Goal: Information Seeking & Learning: Learn about a topic

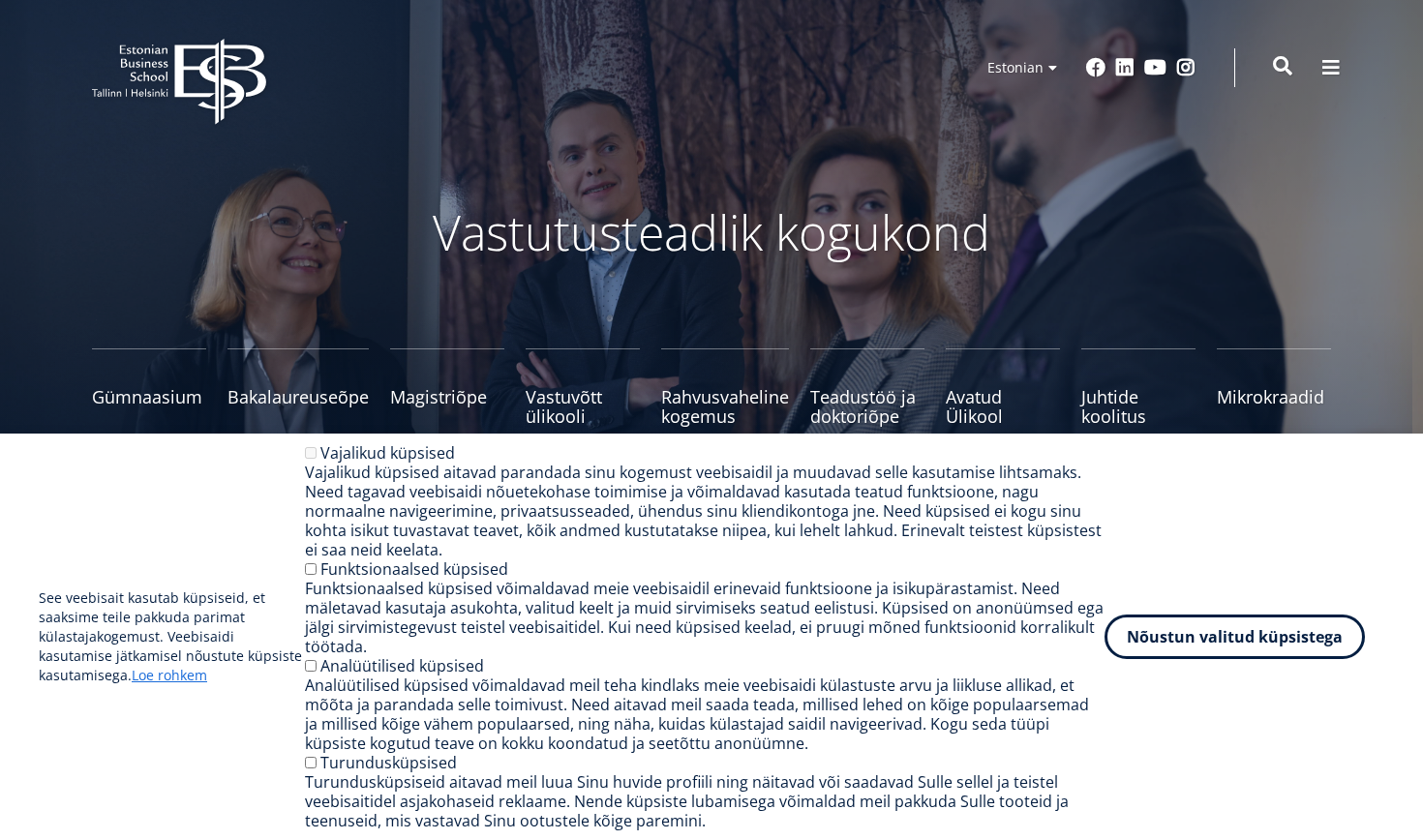
click at [1286, 63] on span at bounding box center [1283, 66] width 19 height 19
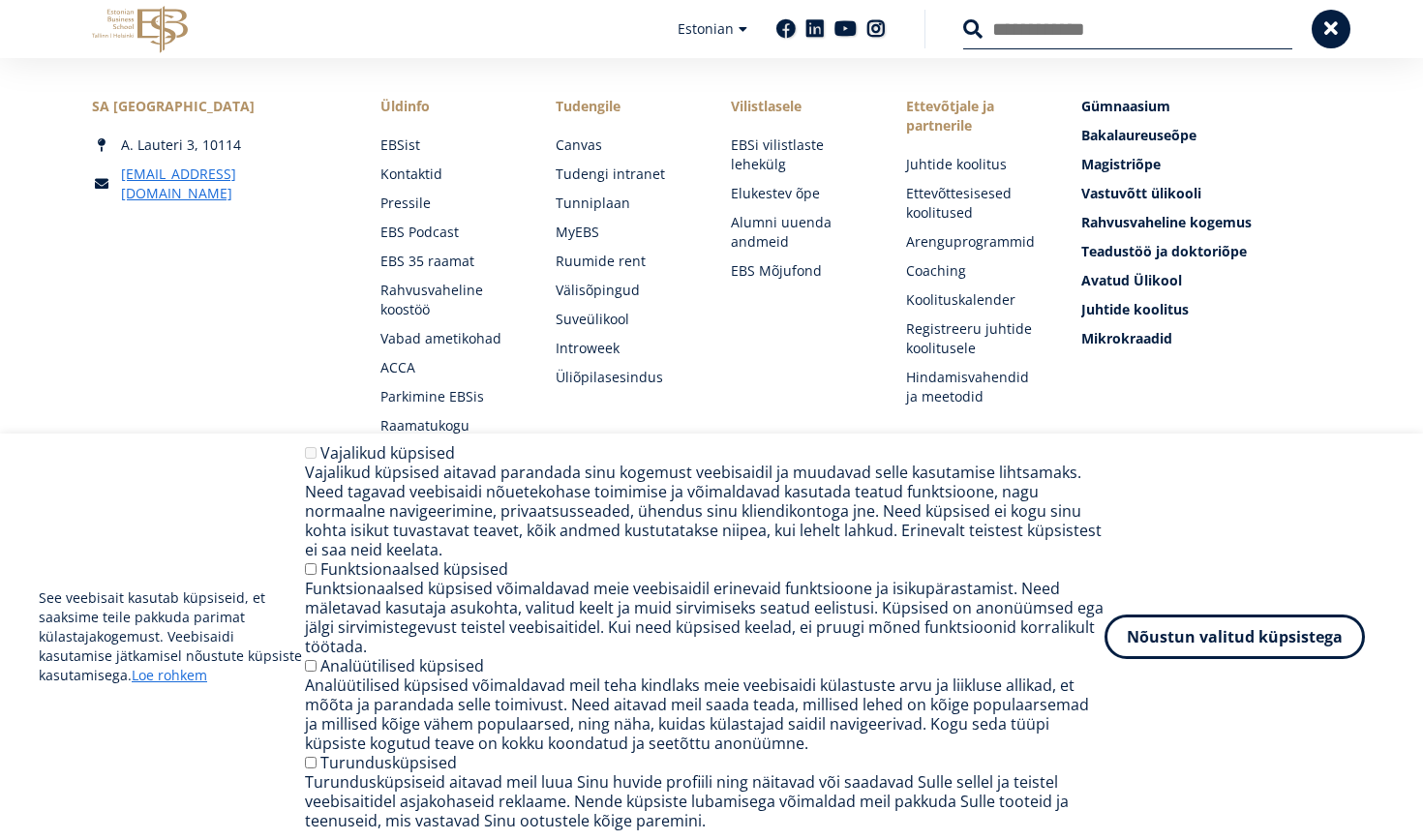
click at [993, 34] on input "Otsing" at bounding box center [1127, 29] width 329 height 41
type input "**********"
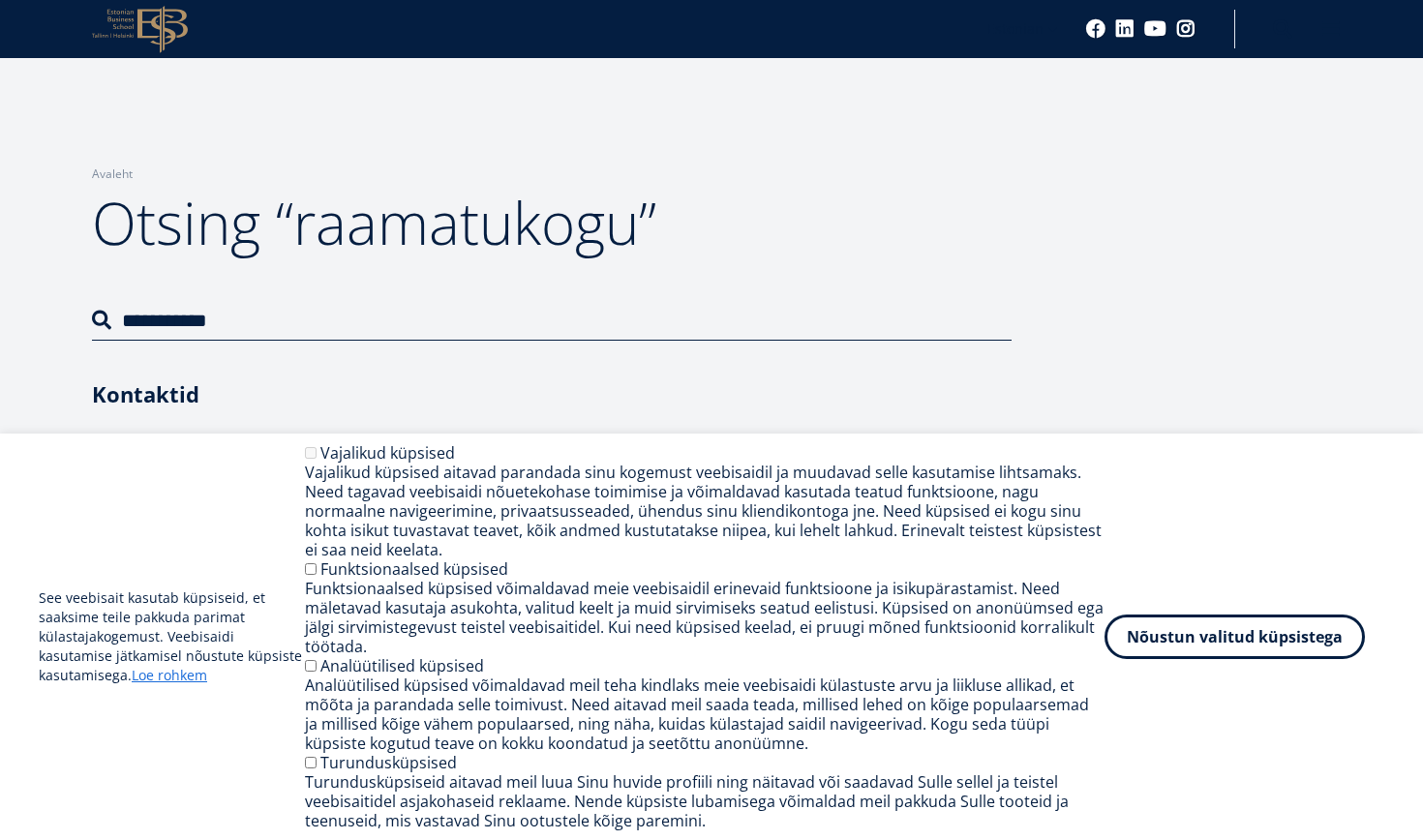
scroll to position [9, 0]
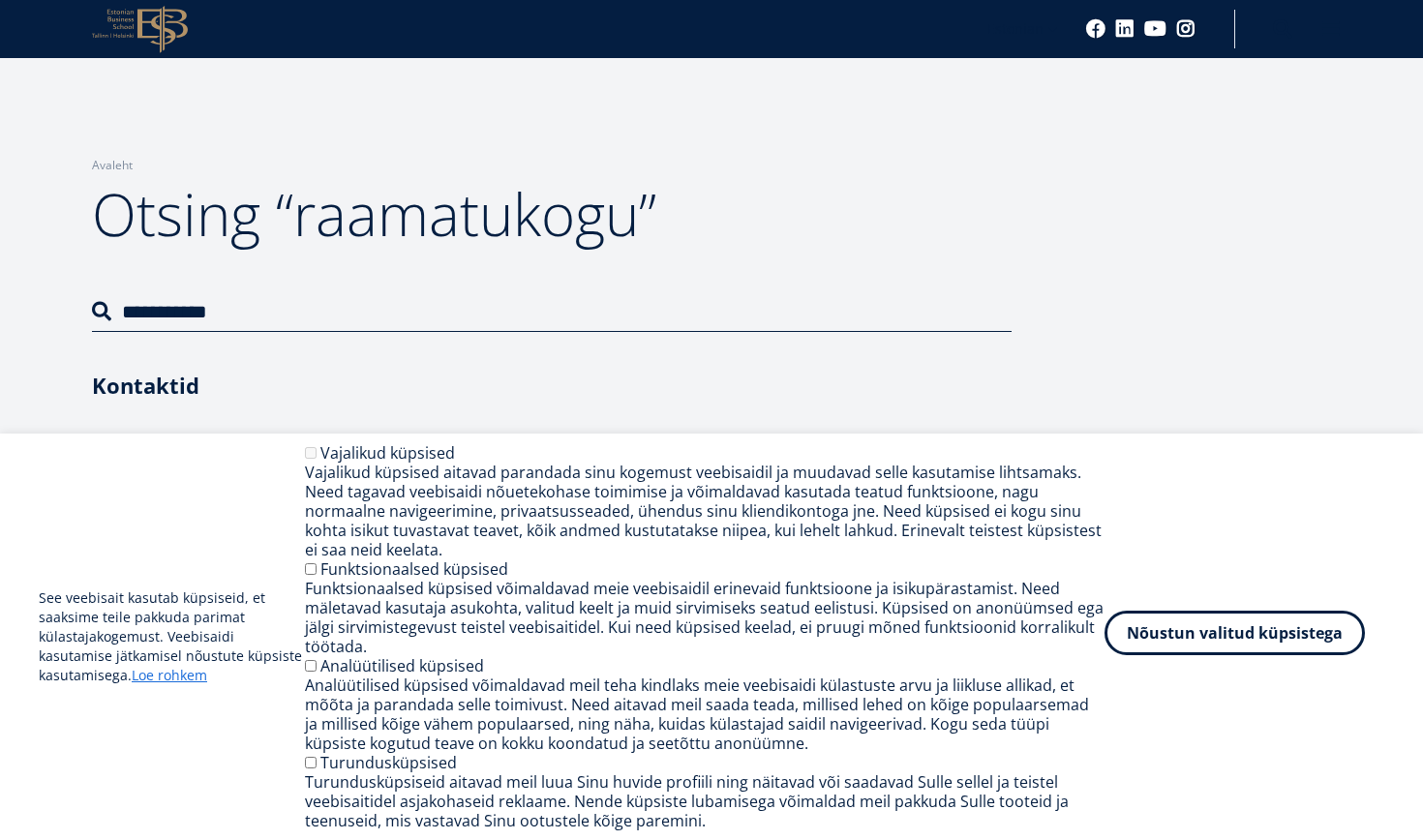
click at [1204, 643] on button "Nõustun valitud küpsistega" at bounding box center [1235, 633] width 261 height 45
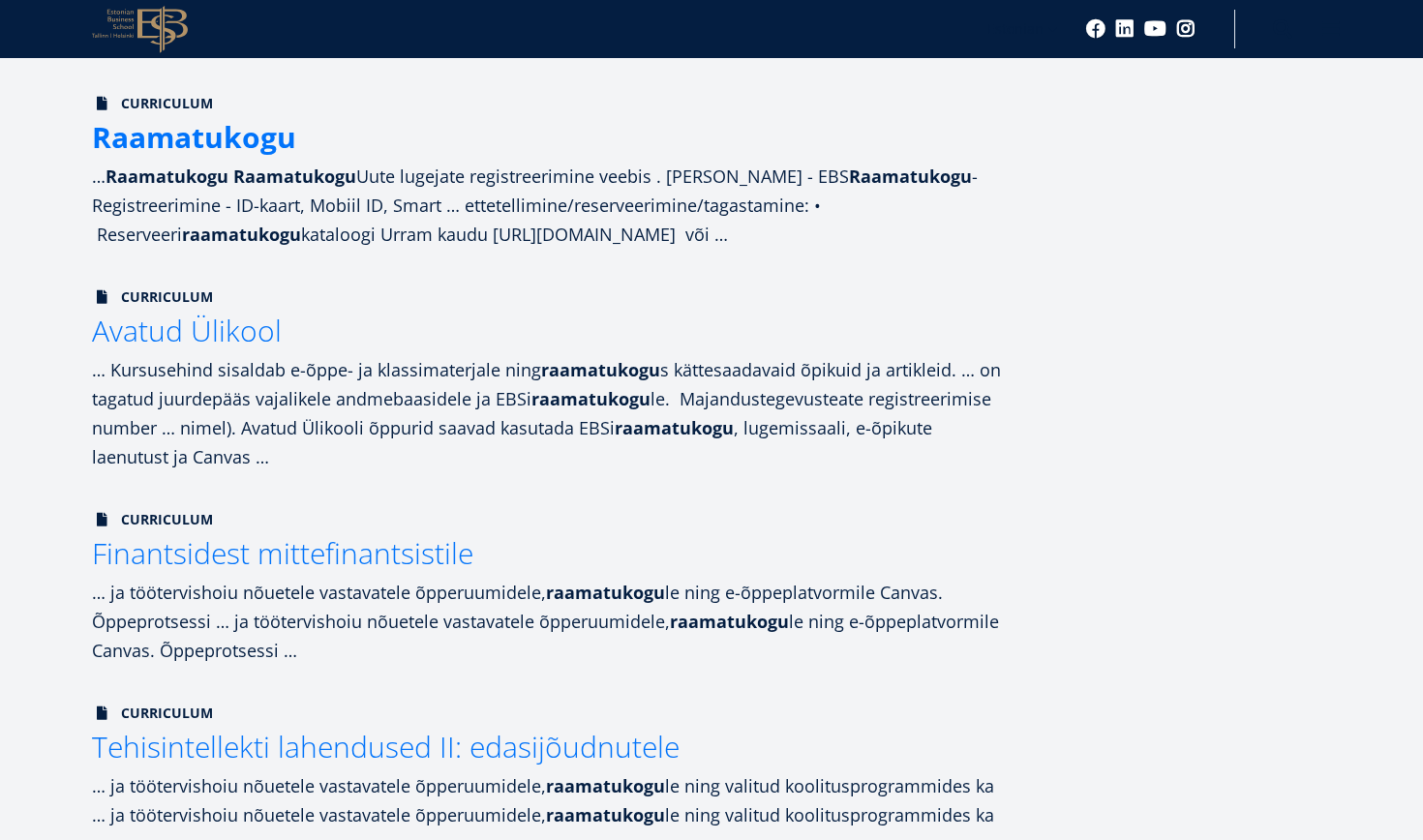
scroll to position [441, 0]
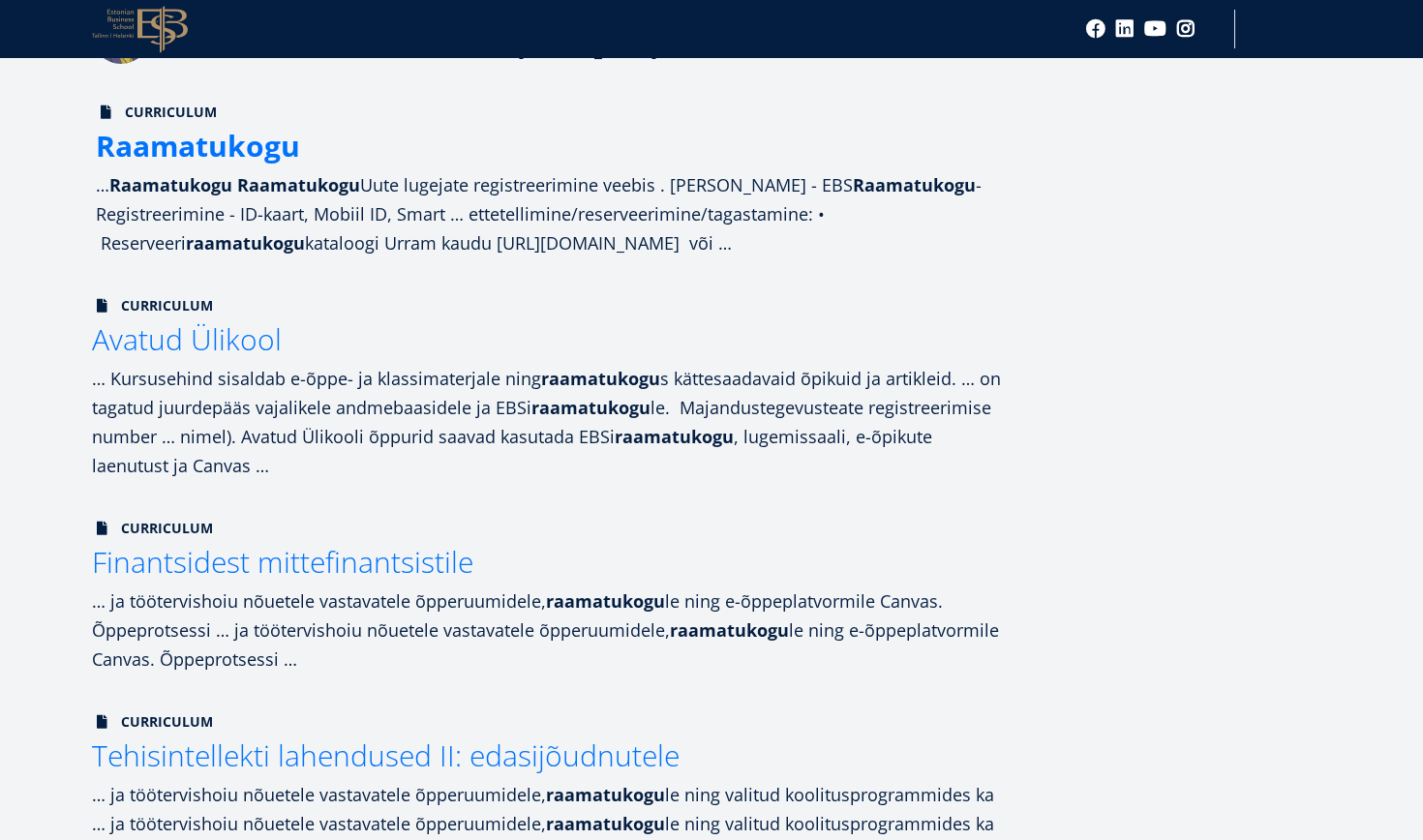
click at [255, 190] on strong "Raamatukogu" at bounding box center [299, 185] width 123 height 23
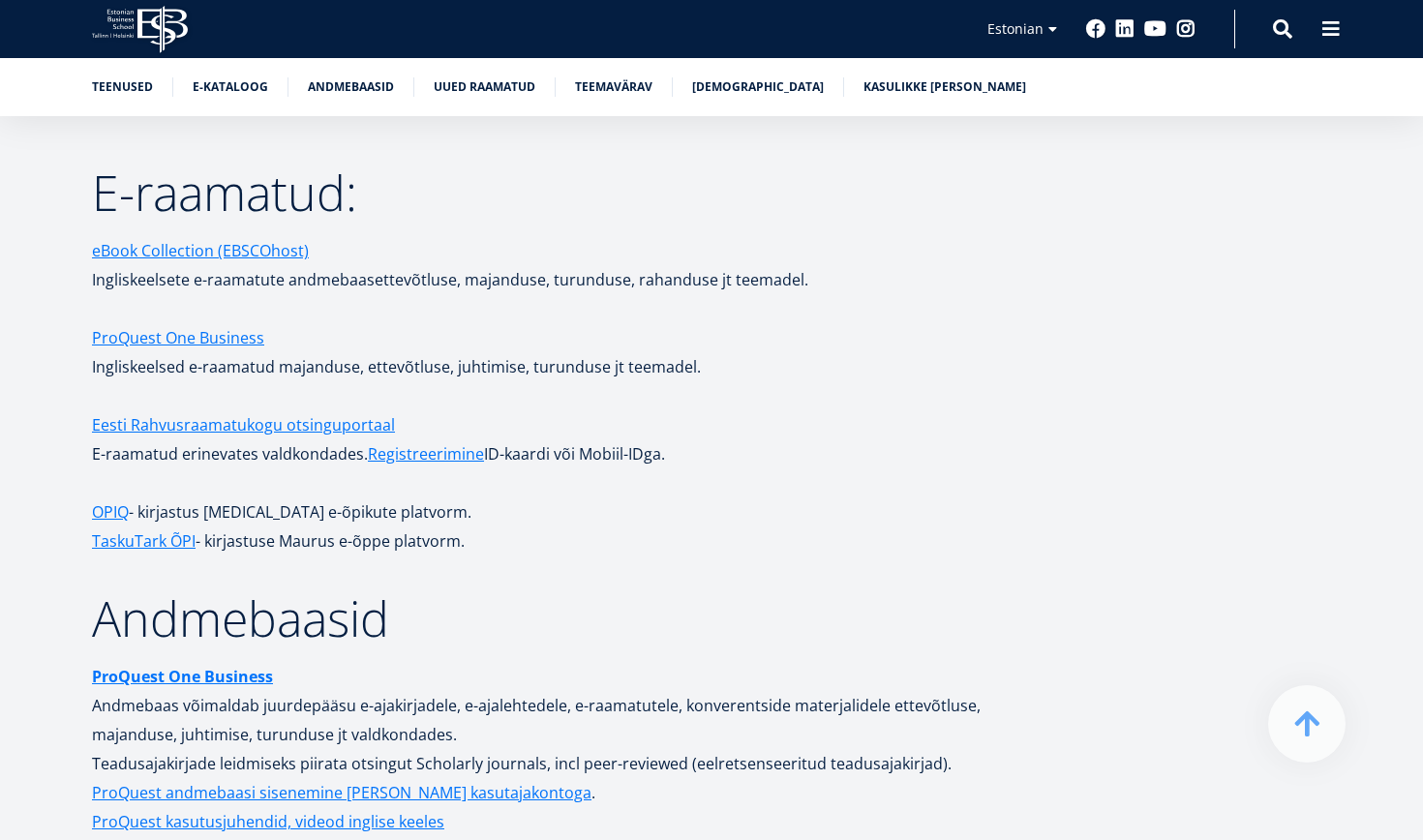
scroll to position [3273, 0]
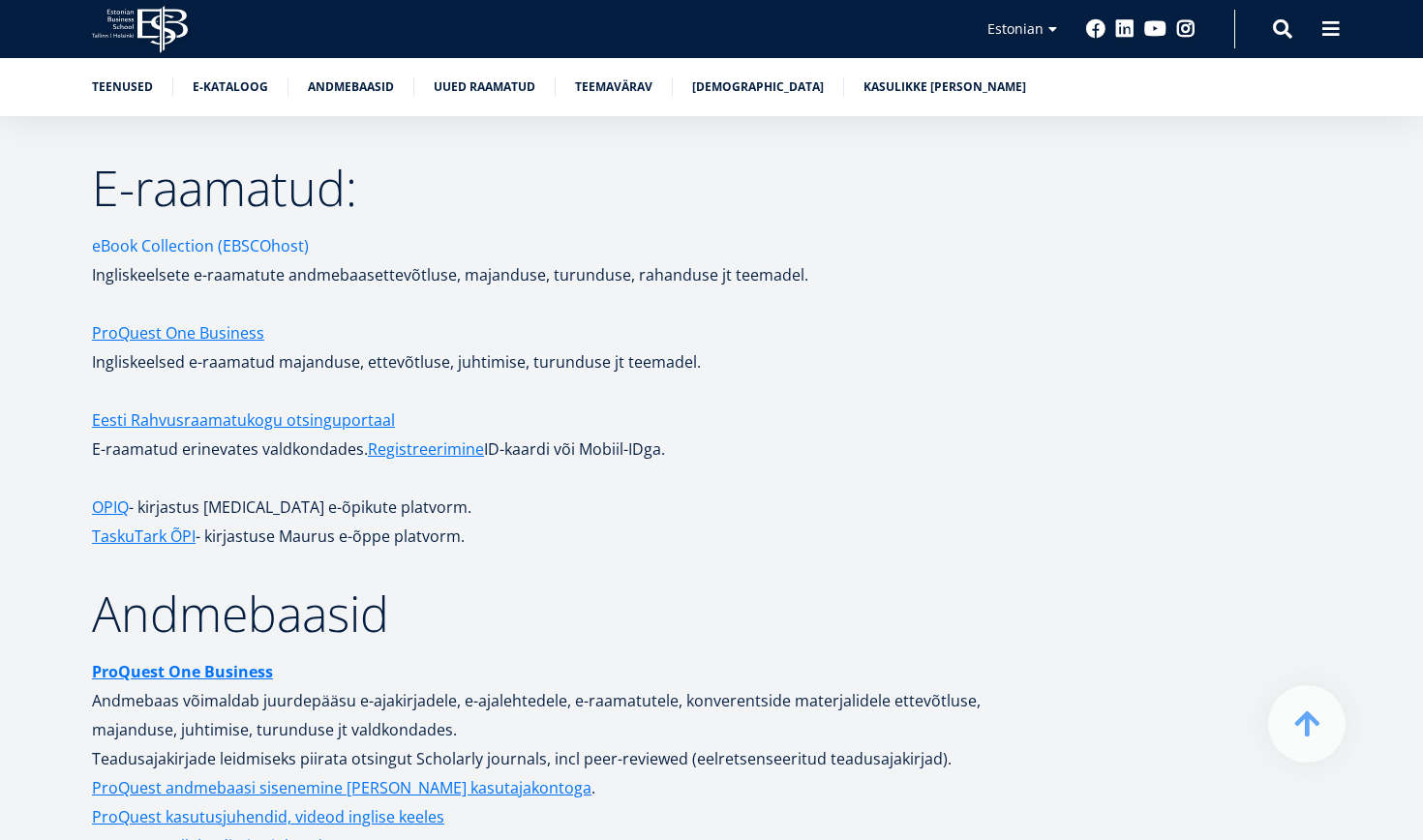
click at [191, 232] on link "eBook Collection (EBSCOhost)" at bounding box center [201, 246] width 217 height 29
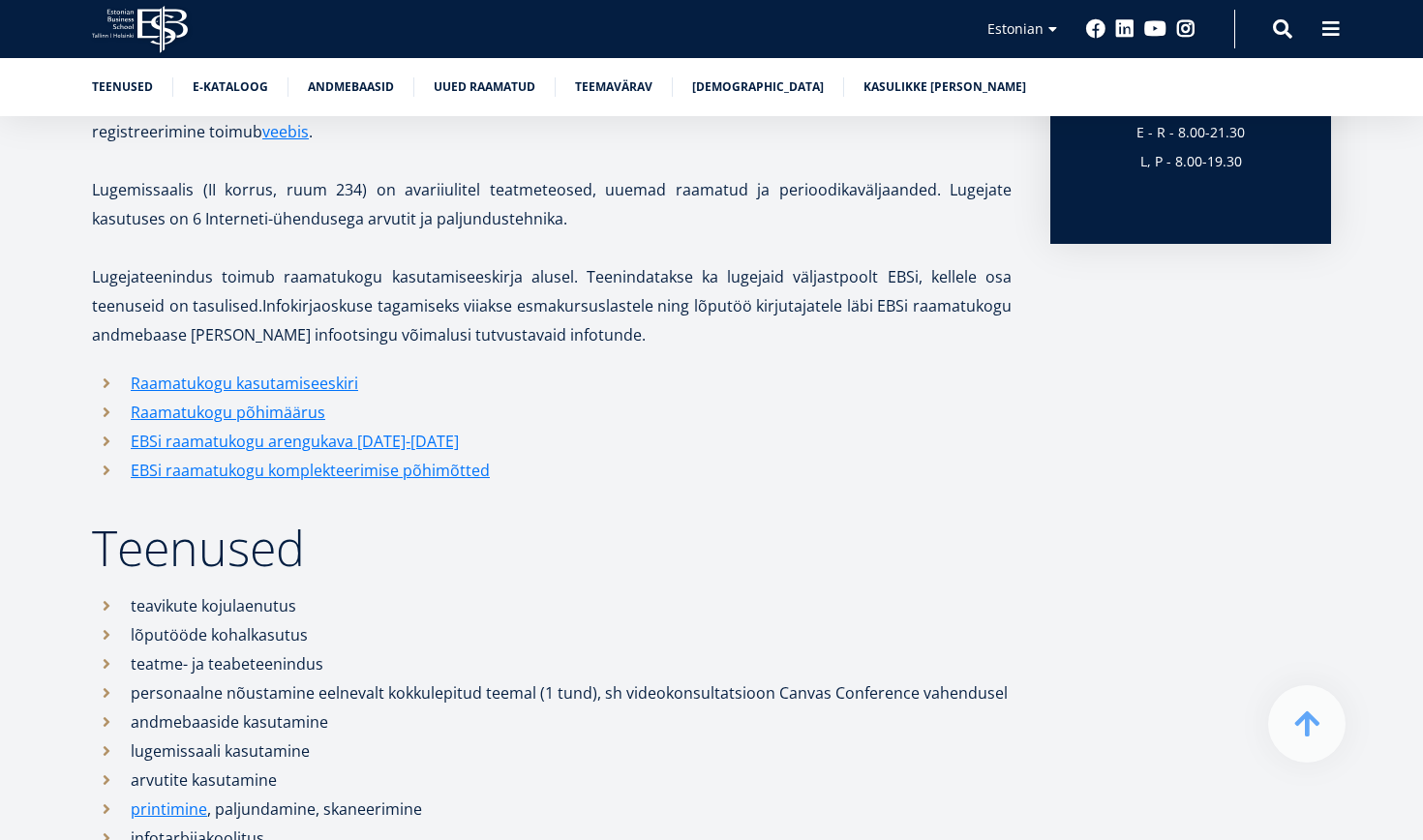
scroll to position [1065, 0]
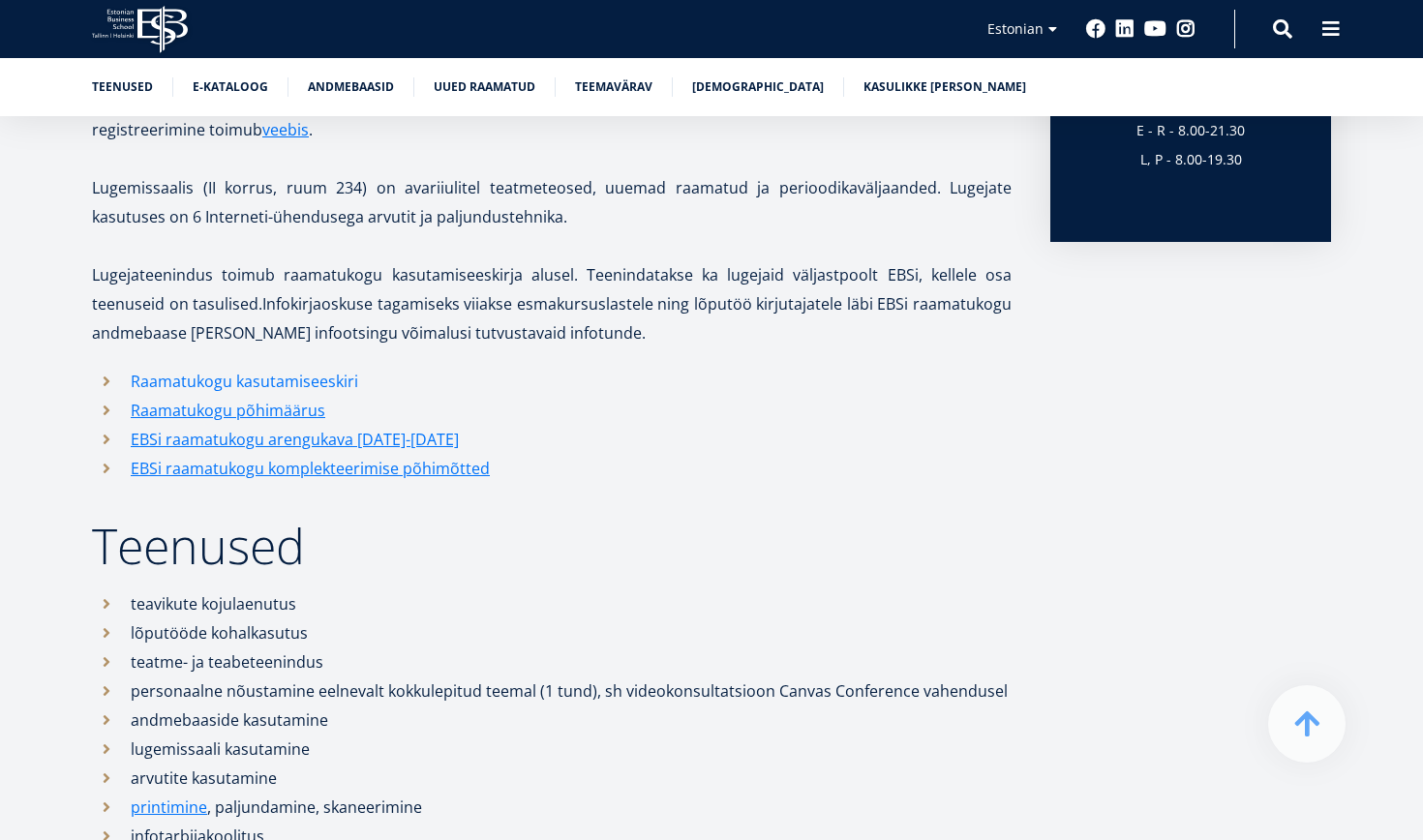
click at [270, 378] on link "Raamatukogu kasutamiseeskiri" at bounding box center [244, 381] width 228 height 29
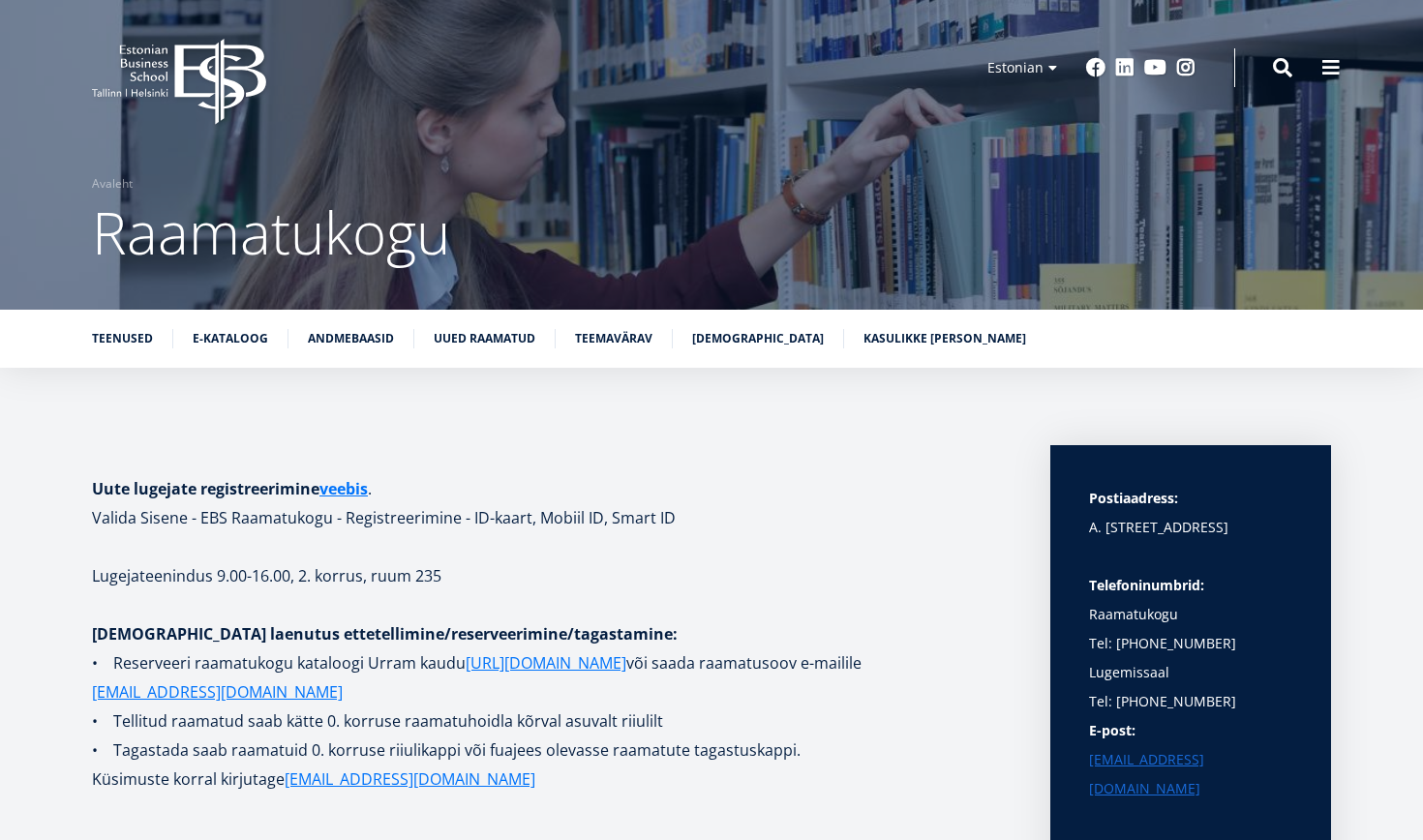
scroll to position [0, 0]
click at [114, 345] on link "Teenused" at bounding box center [122, 337] width 61 height 19
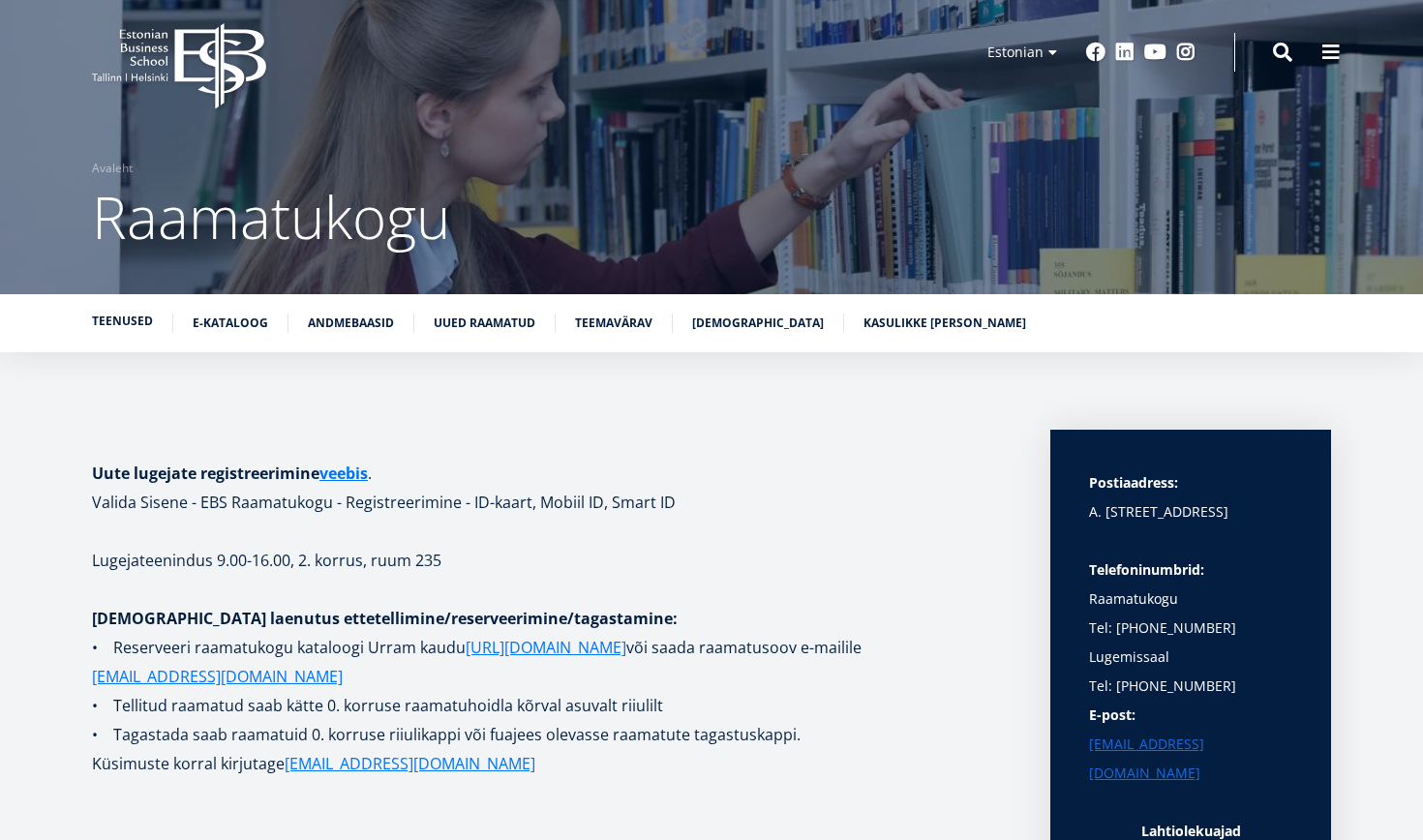
scroll to position [16, 0]
click at [230, 320] on link "E-kataloog" at bounding box center [231, 320] width 76 height 19
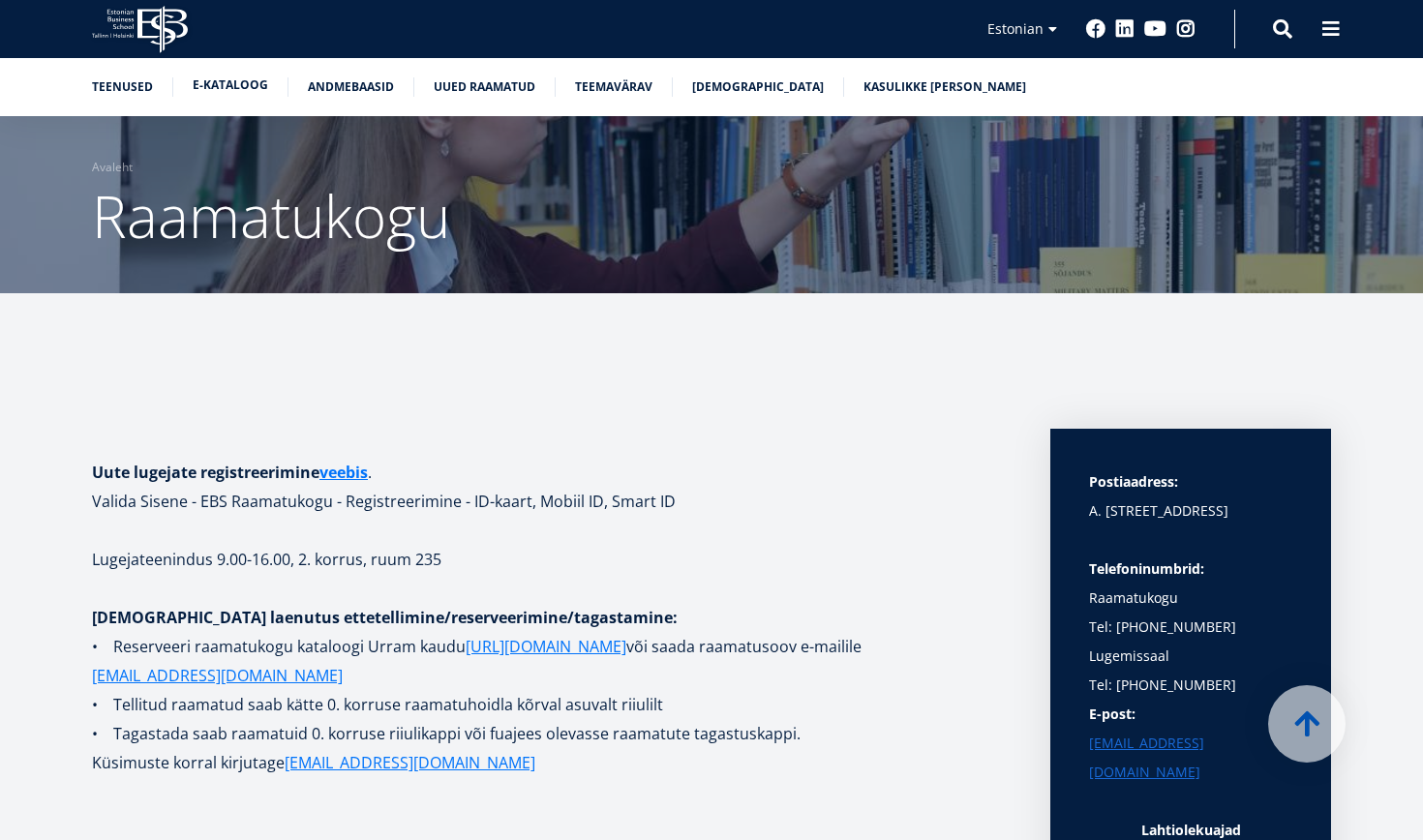
scroll to position [3079, 0]
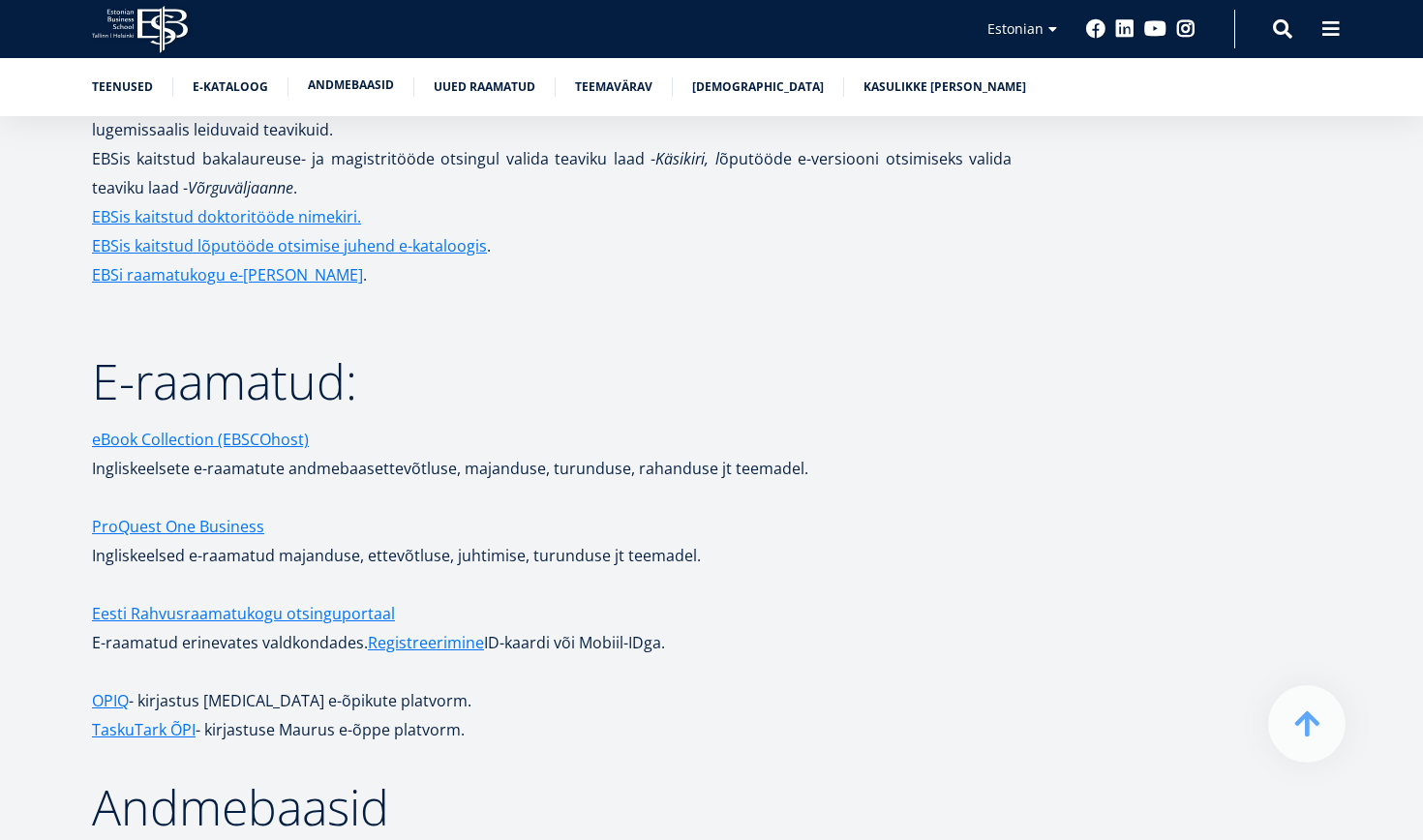
click at [349, 84] on link "Andmebaasid" at bounding box center [350, 85] width 86 height 19
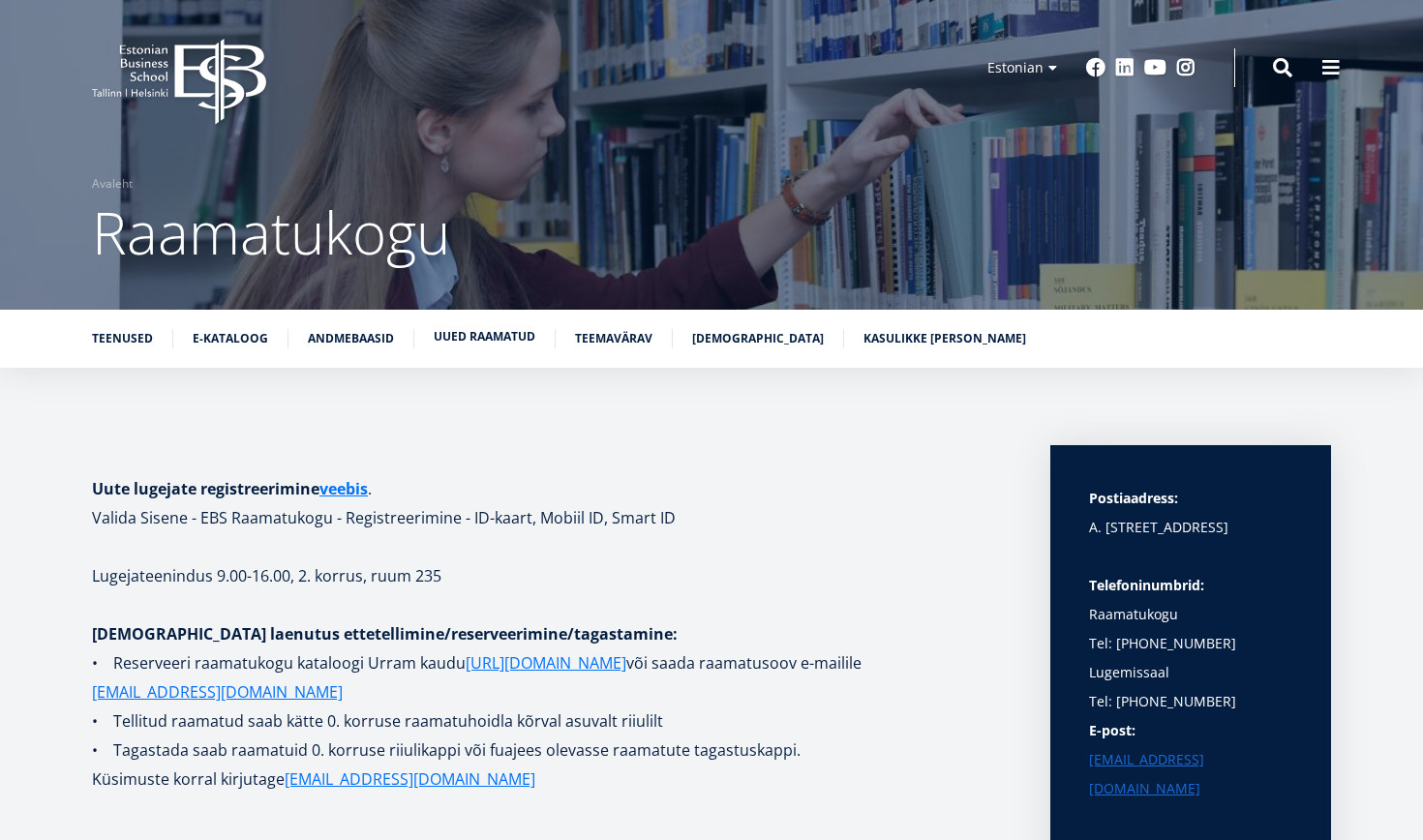
click at [493, 338] on link "Uued raamatud" at bounding box center [484, 337] width 102 height 19
click at [901, 339] on link "Kasulikke [PERSON_NAME]" at bounding box center [945, 337] width 163 height 19
click at [1338, 68] on span at bounding box center [1332, 66] width 19 height 19
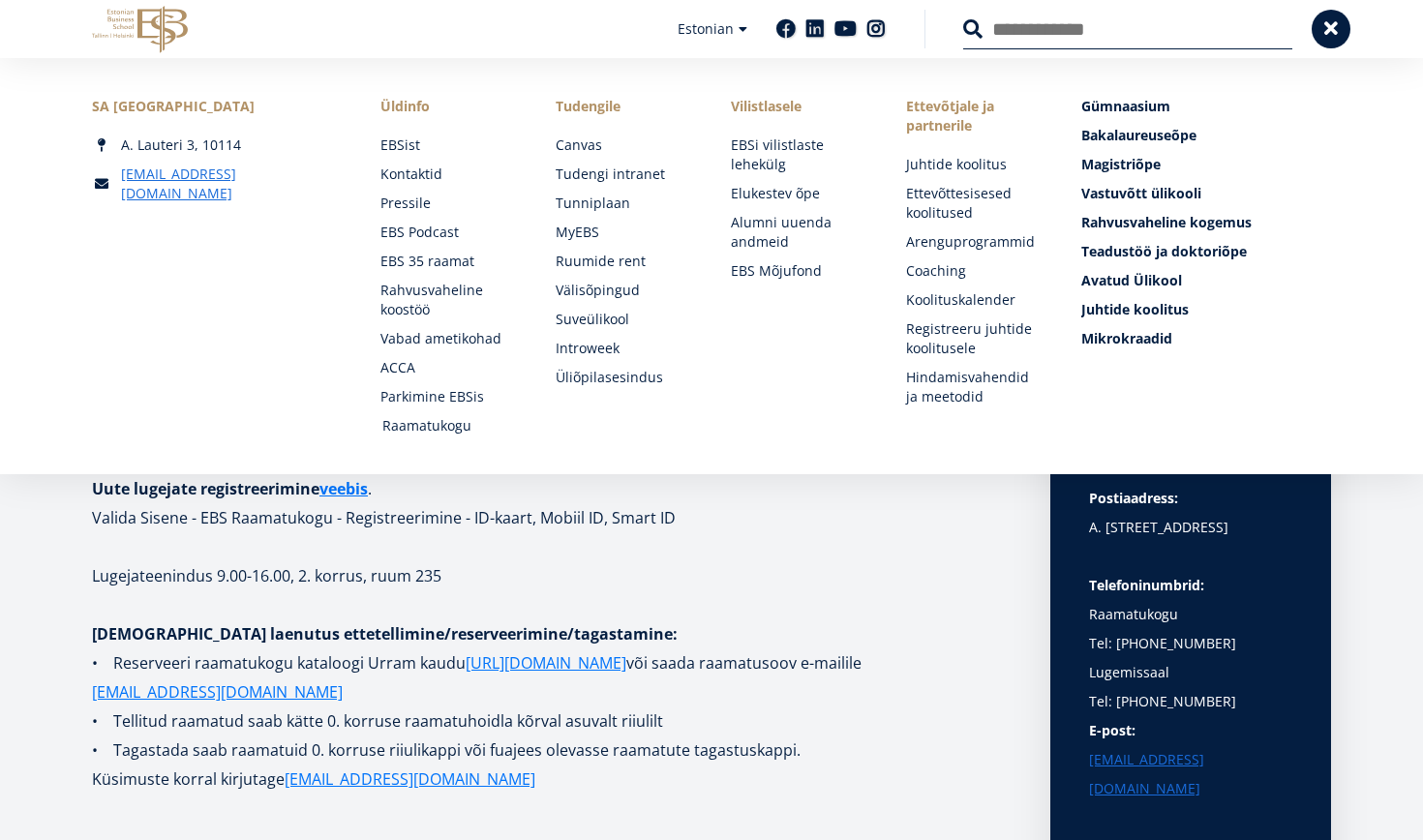
click at [414, 429] on link "Raamatukogu" at bounding box center [450, 426] width 137 height 19
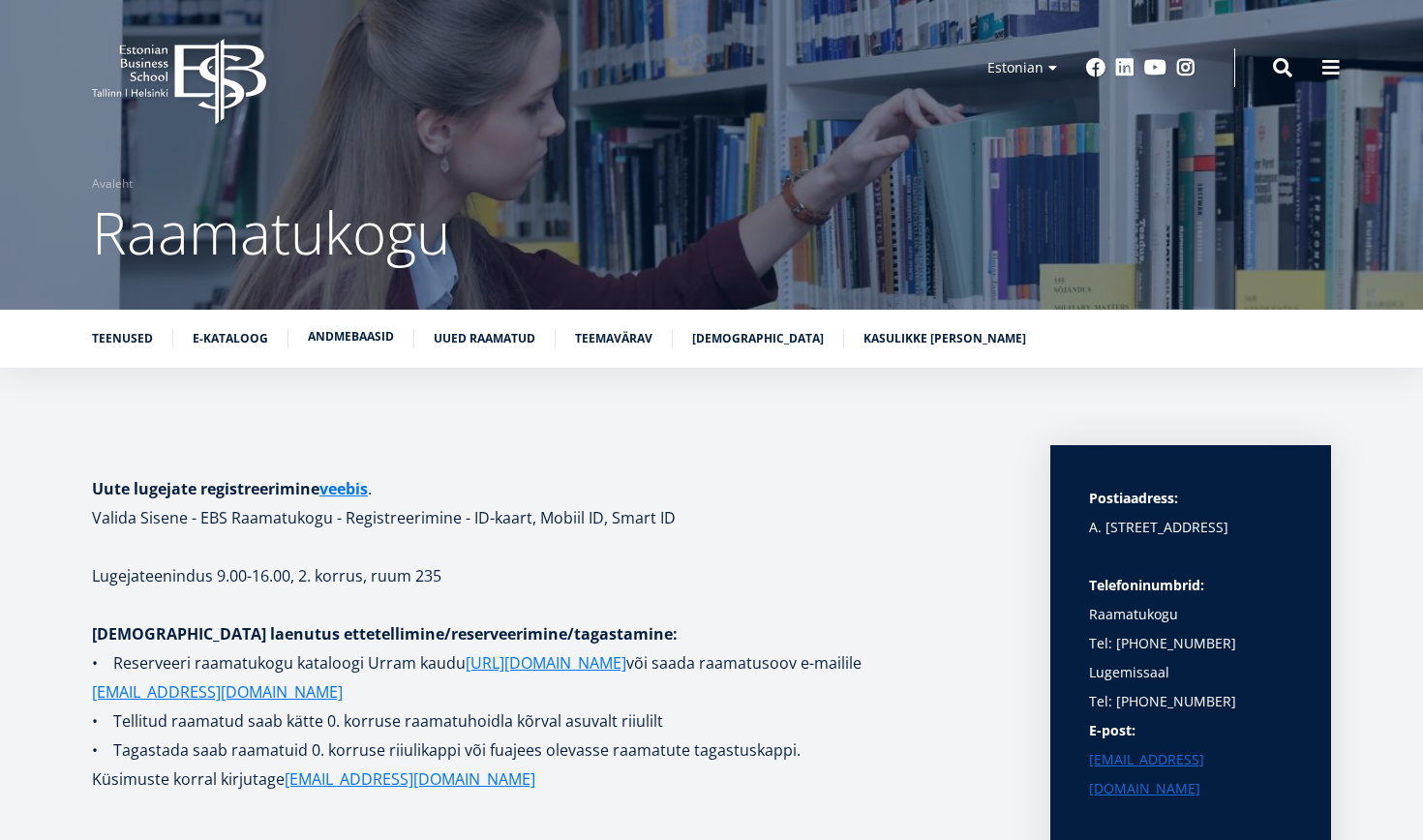
click at [343, 337] on link "Andmebaasid" at bounding box center [350, 337] width 86 height 19
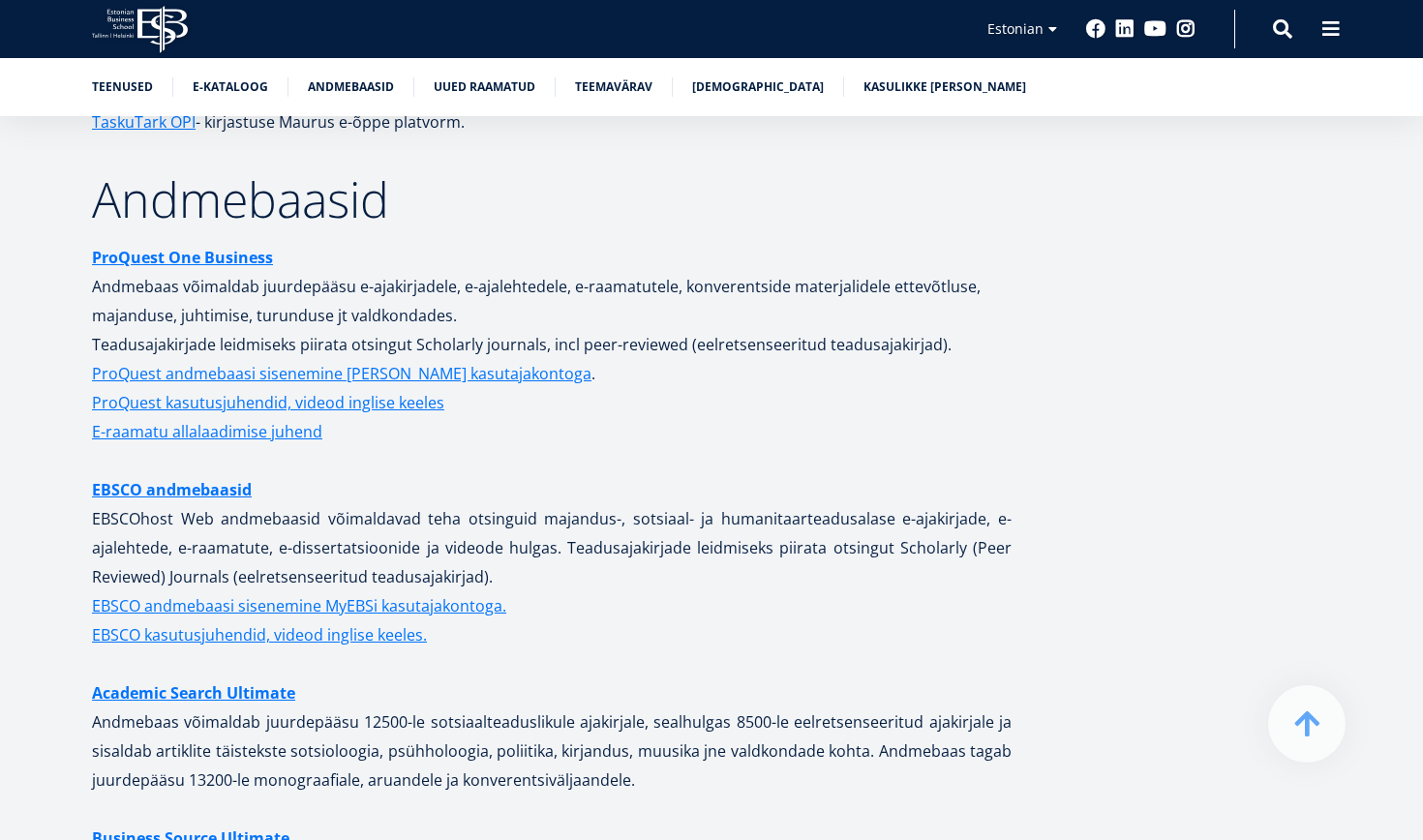
scroll to position [3694, 0]
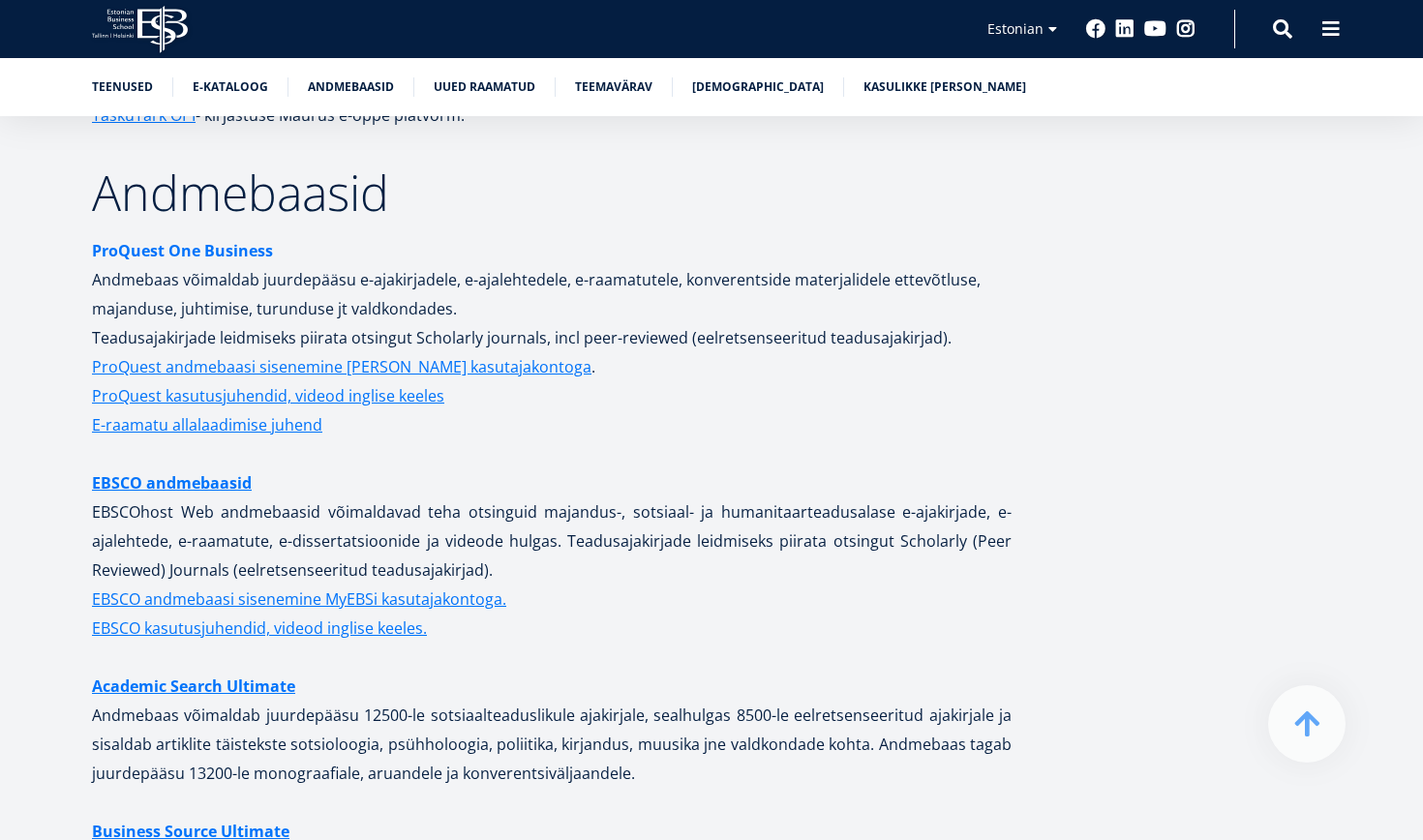
click at [174, 241] on strong "ProQuest One Business" at bounding box center [182, 251] width 181 height 21
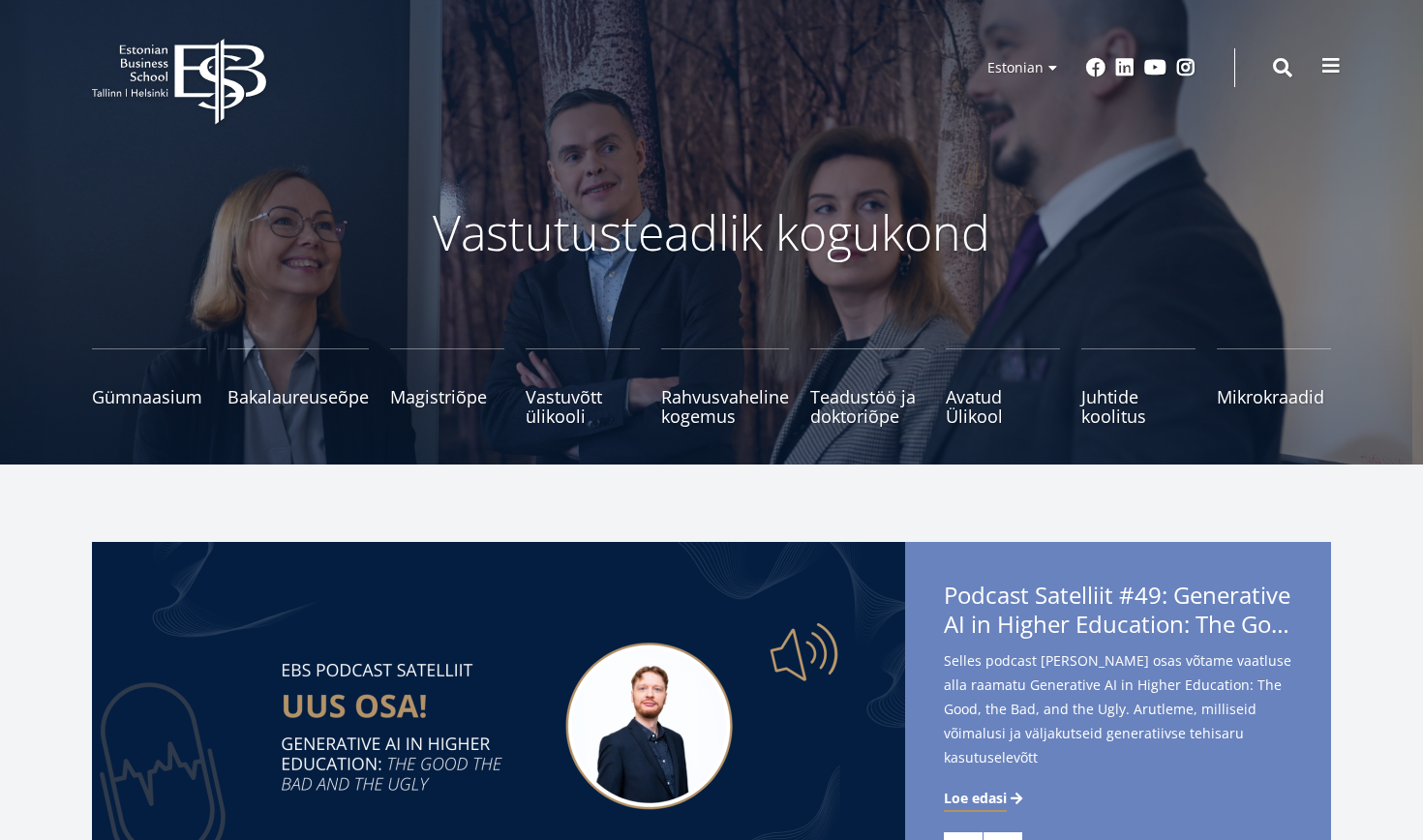
click at [1338, 71] on span at bounding box center [1332, 66] width 19 height 19
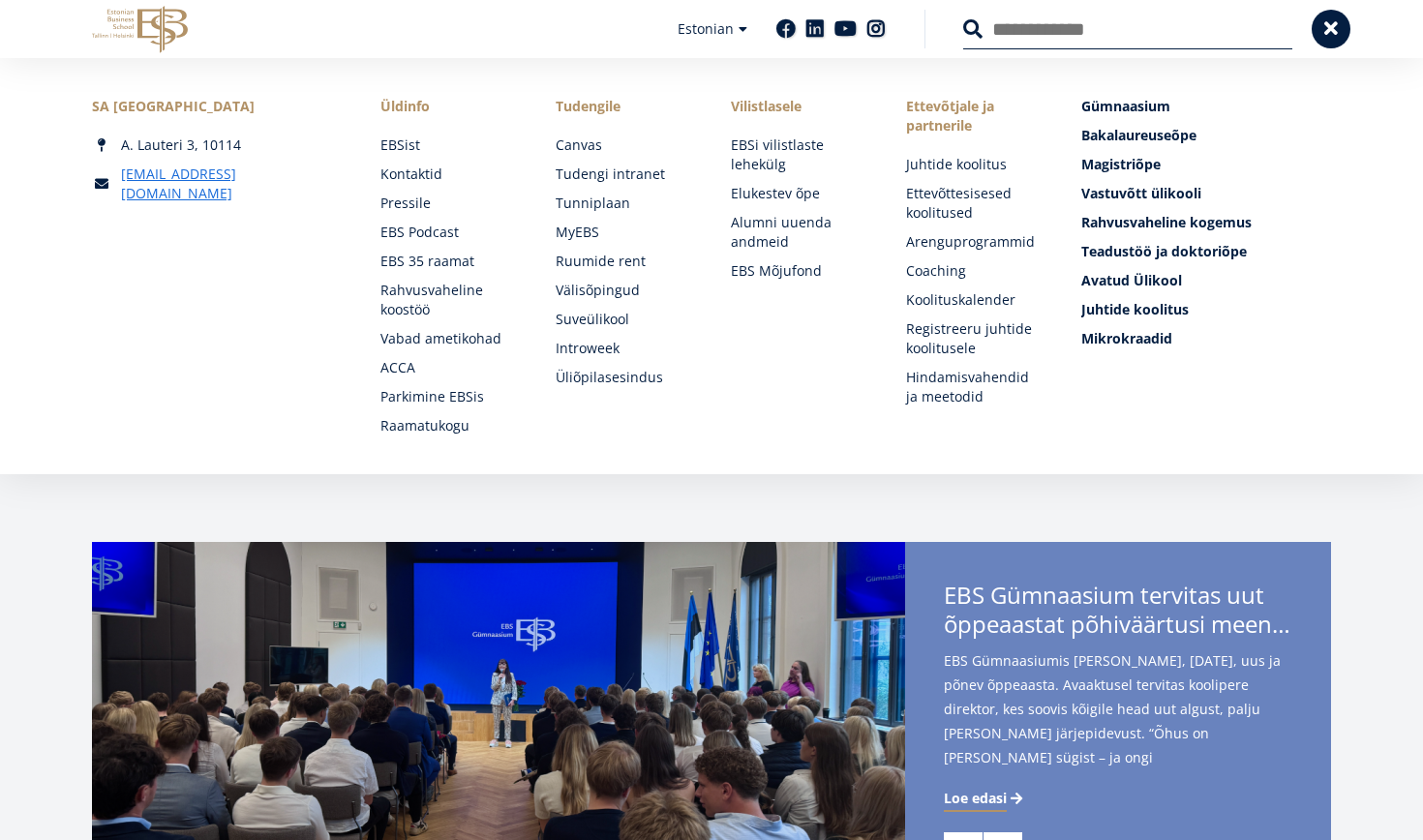
click at [1021, 38] on input "Otsing" at bounding box center [1127, 29] width 329 height 41
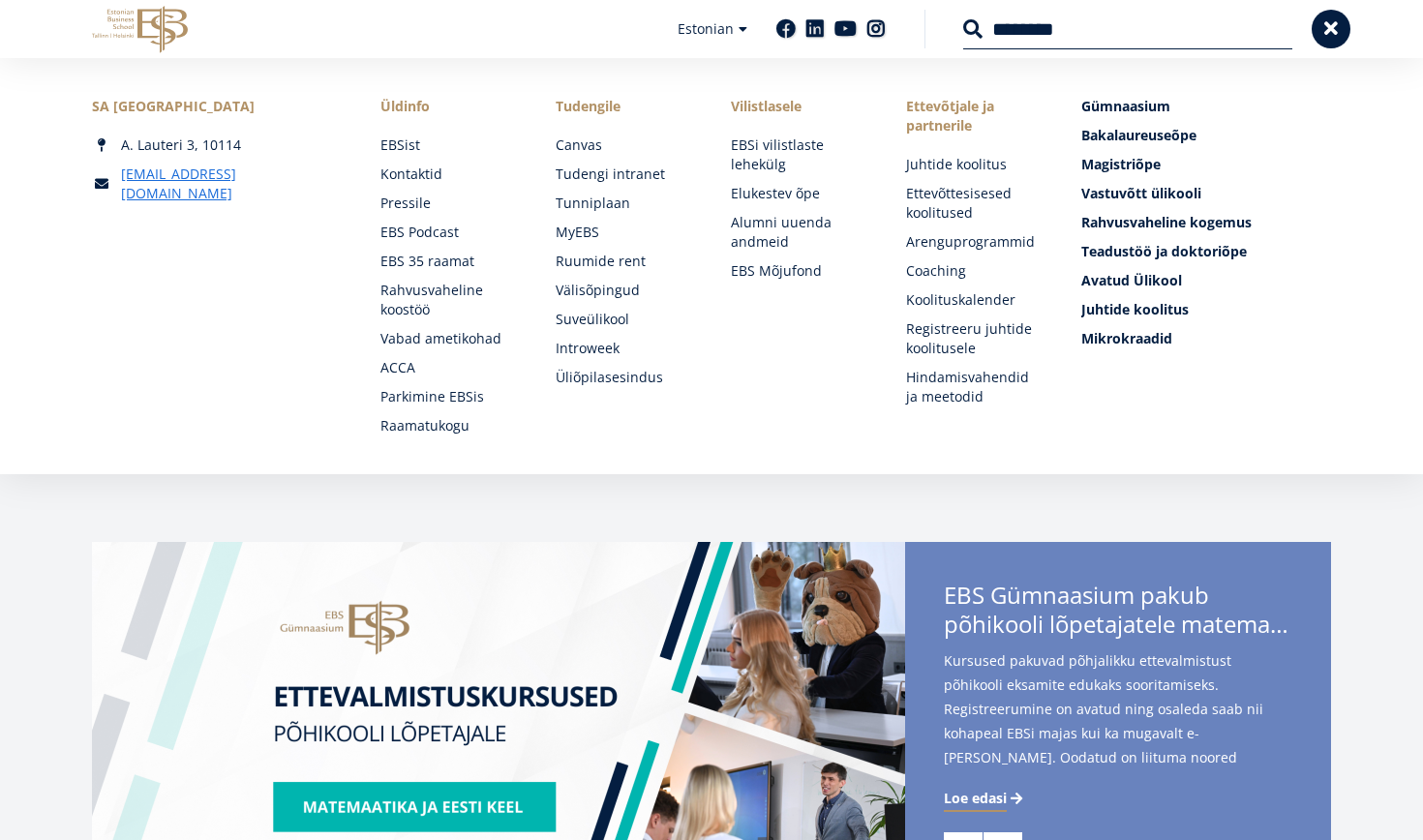
click at [1031, 32] on input "********" at bounding box center [1127, 29] width 329 height 41
type input "**********"
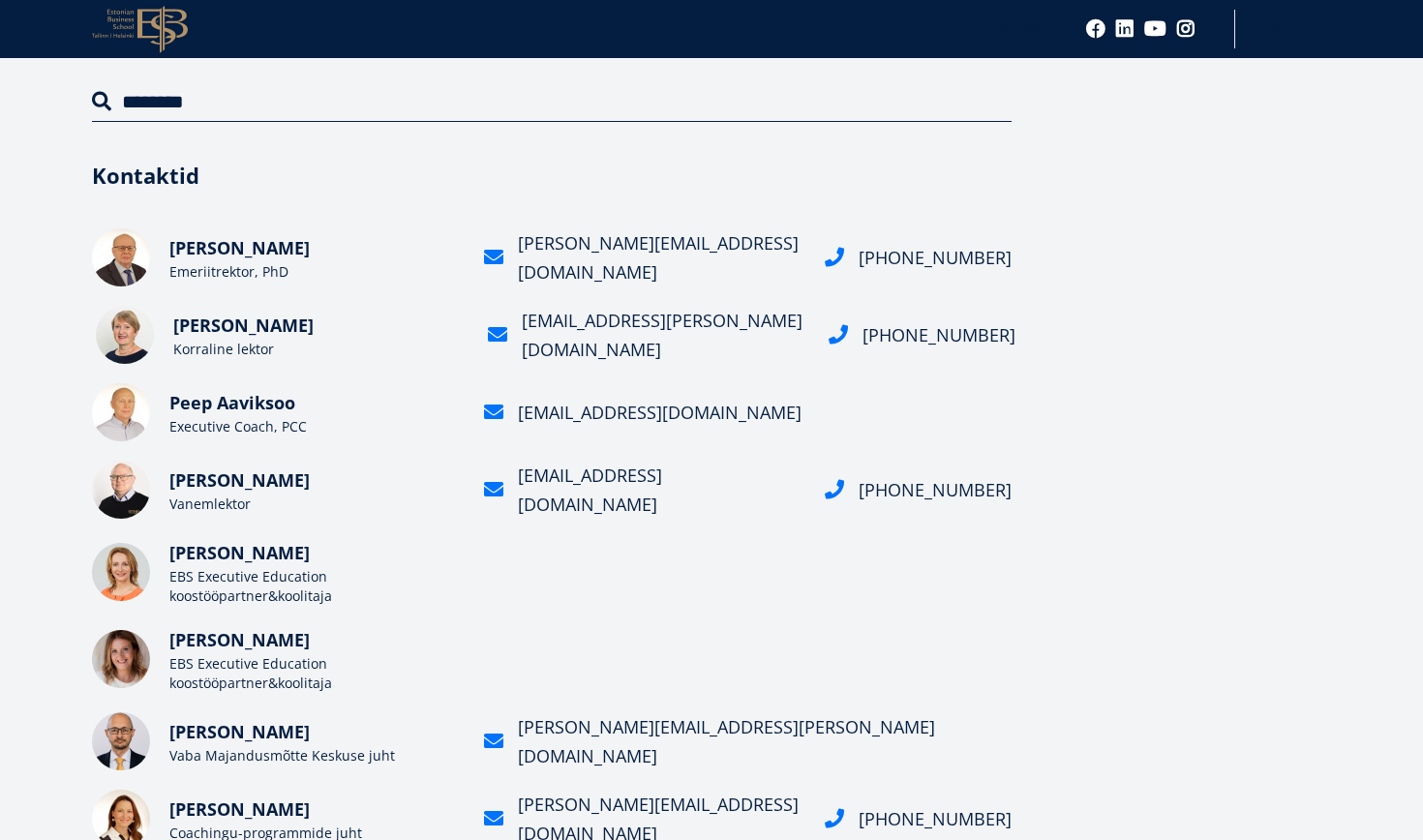
scroll to position [211, 0]
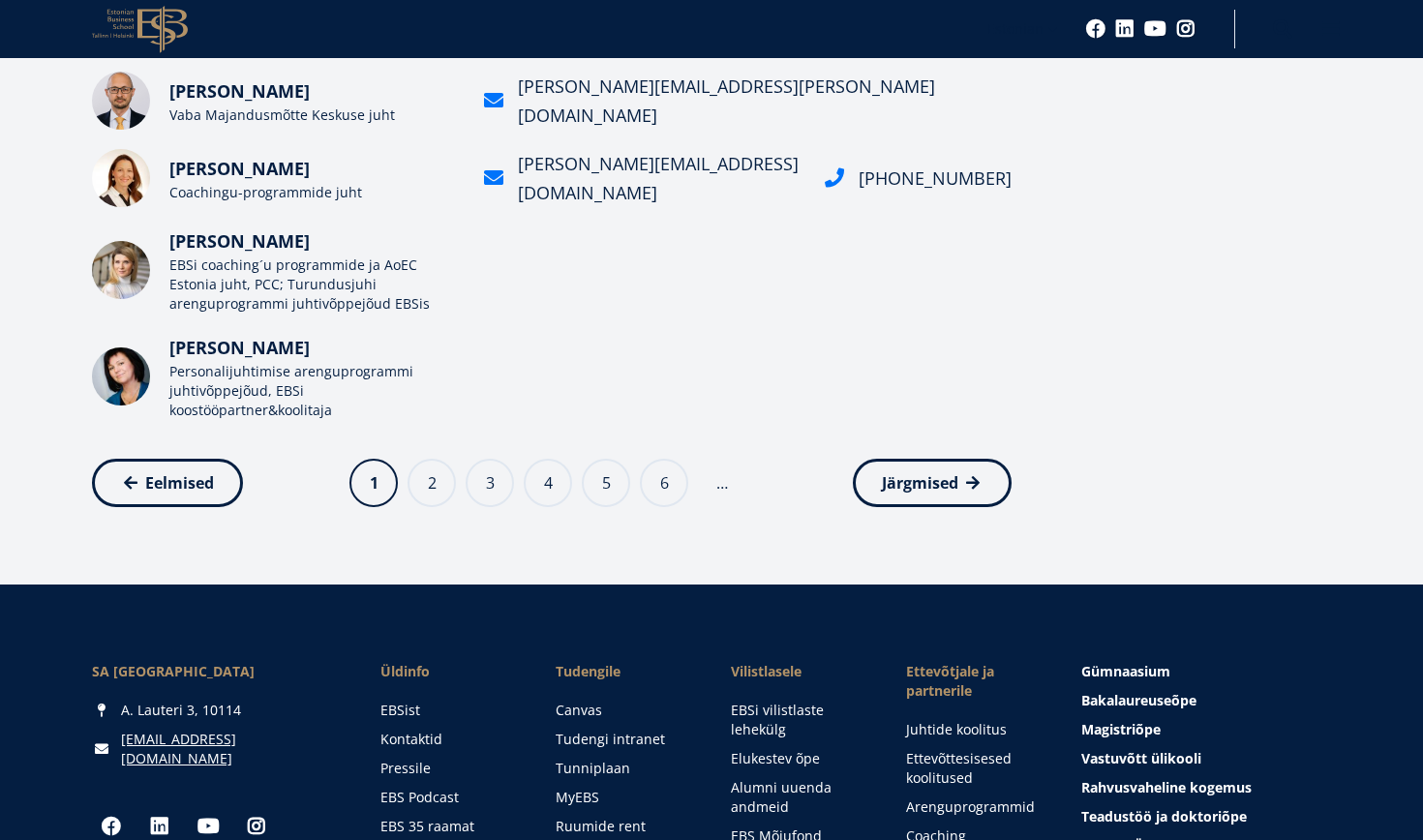
scroll to position [856, 0]
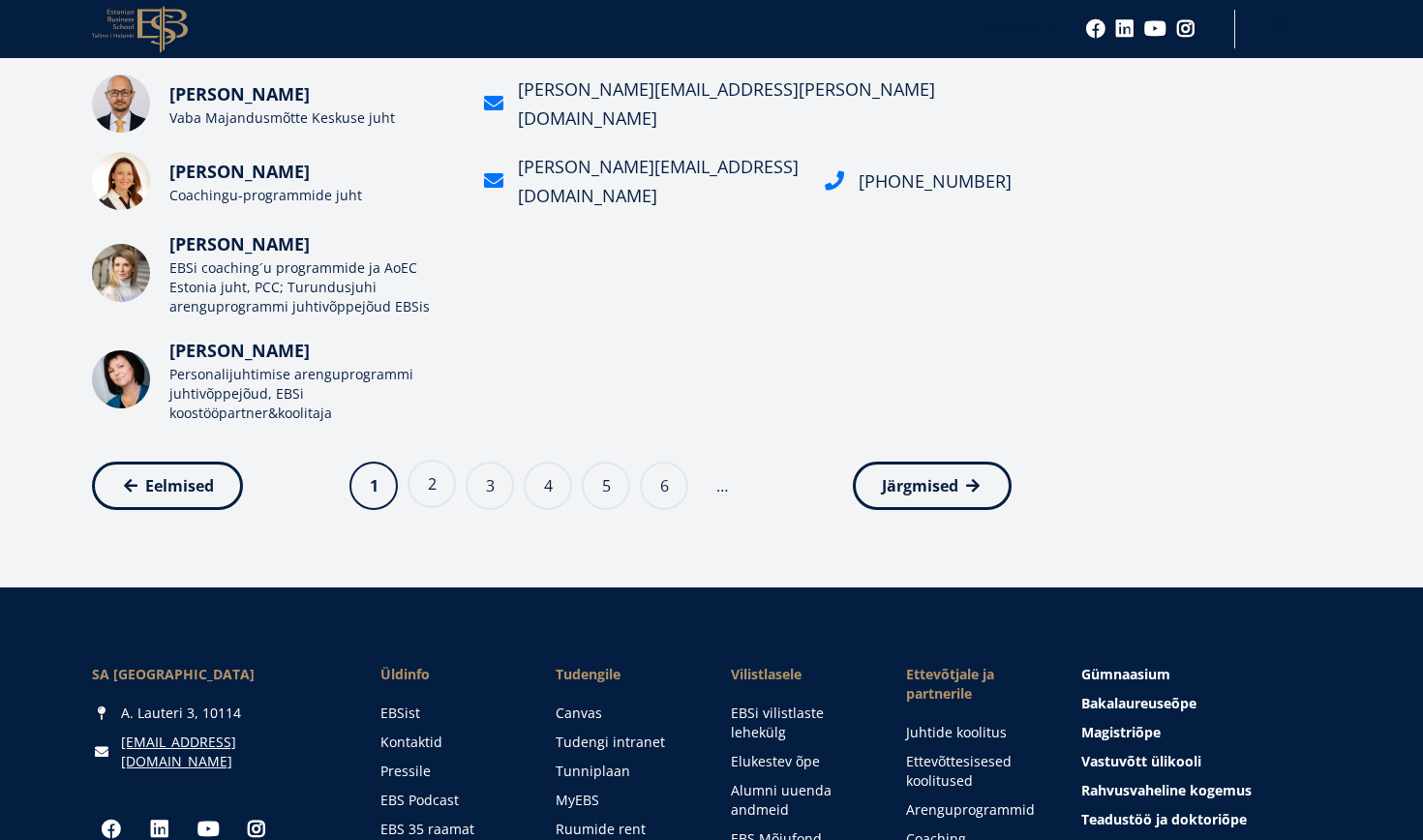
click at [426, 496] on link "Page 2" at bounding box center [432, 484] width 49 height 48
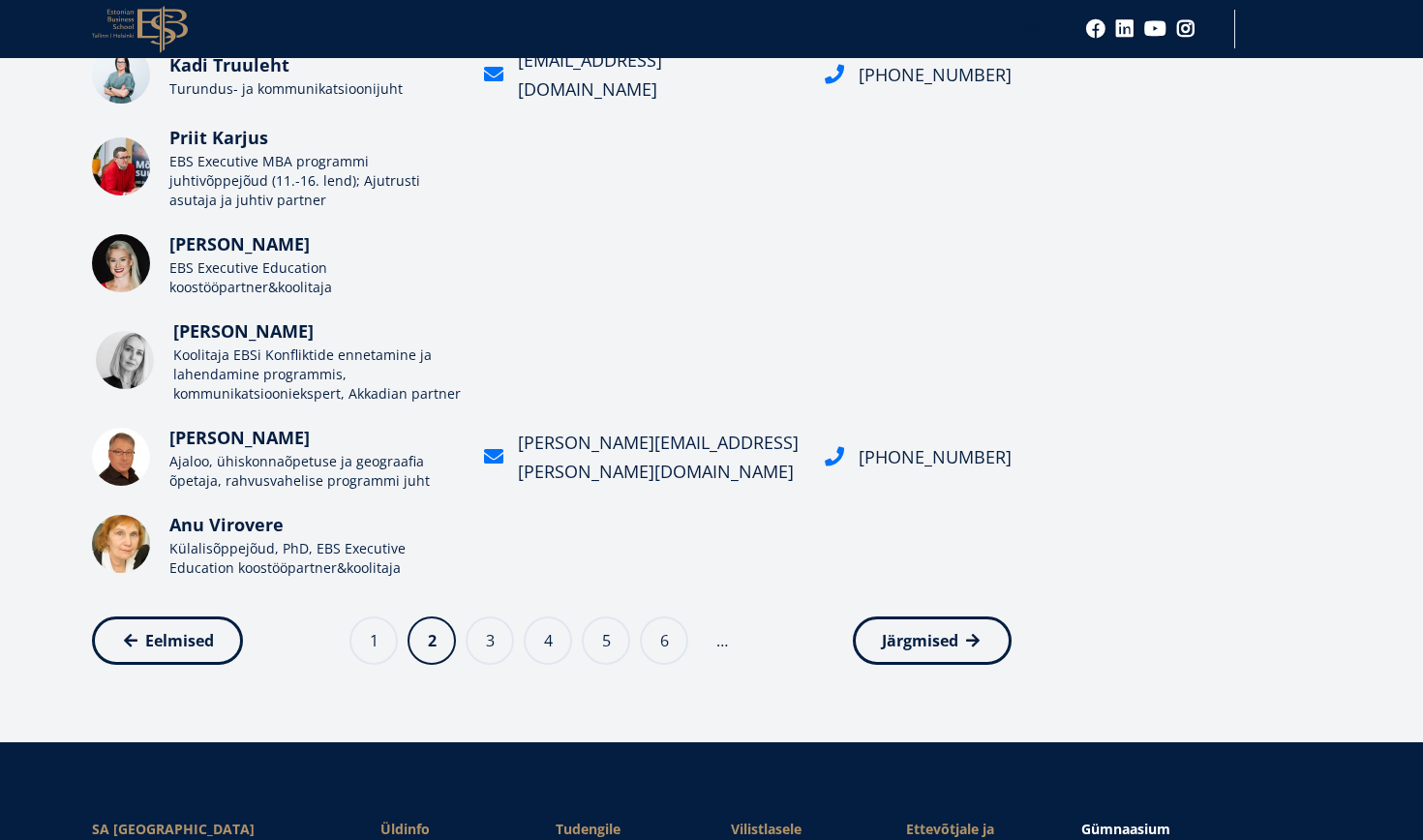
scroll to position [732, 0]
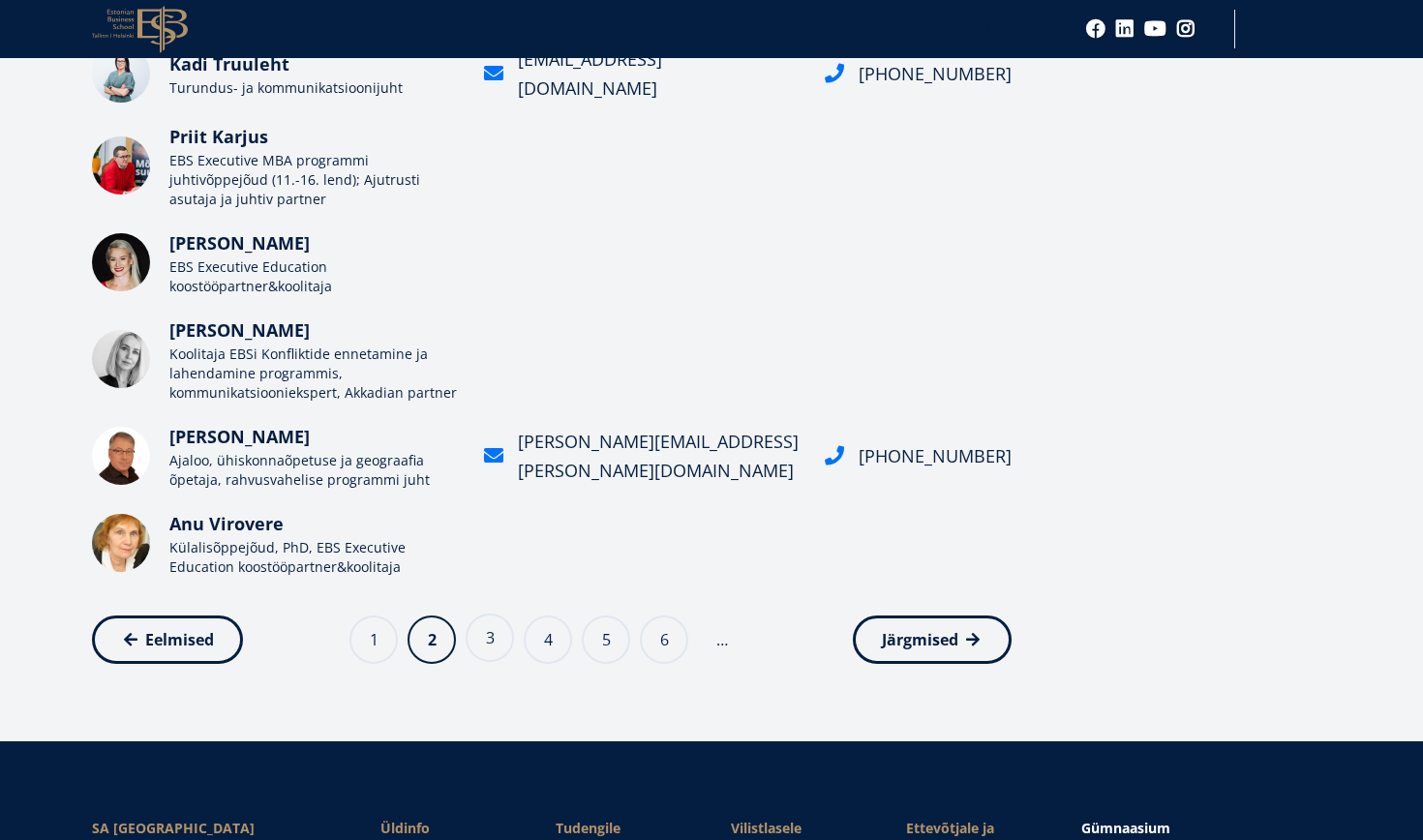
click at [485, 642] on link "Page 3" at bounding box center [490, 638] width 49 height 48
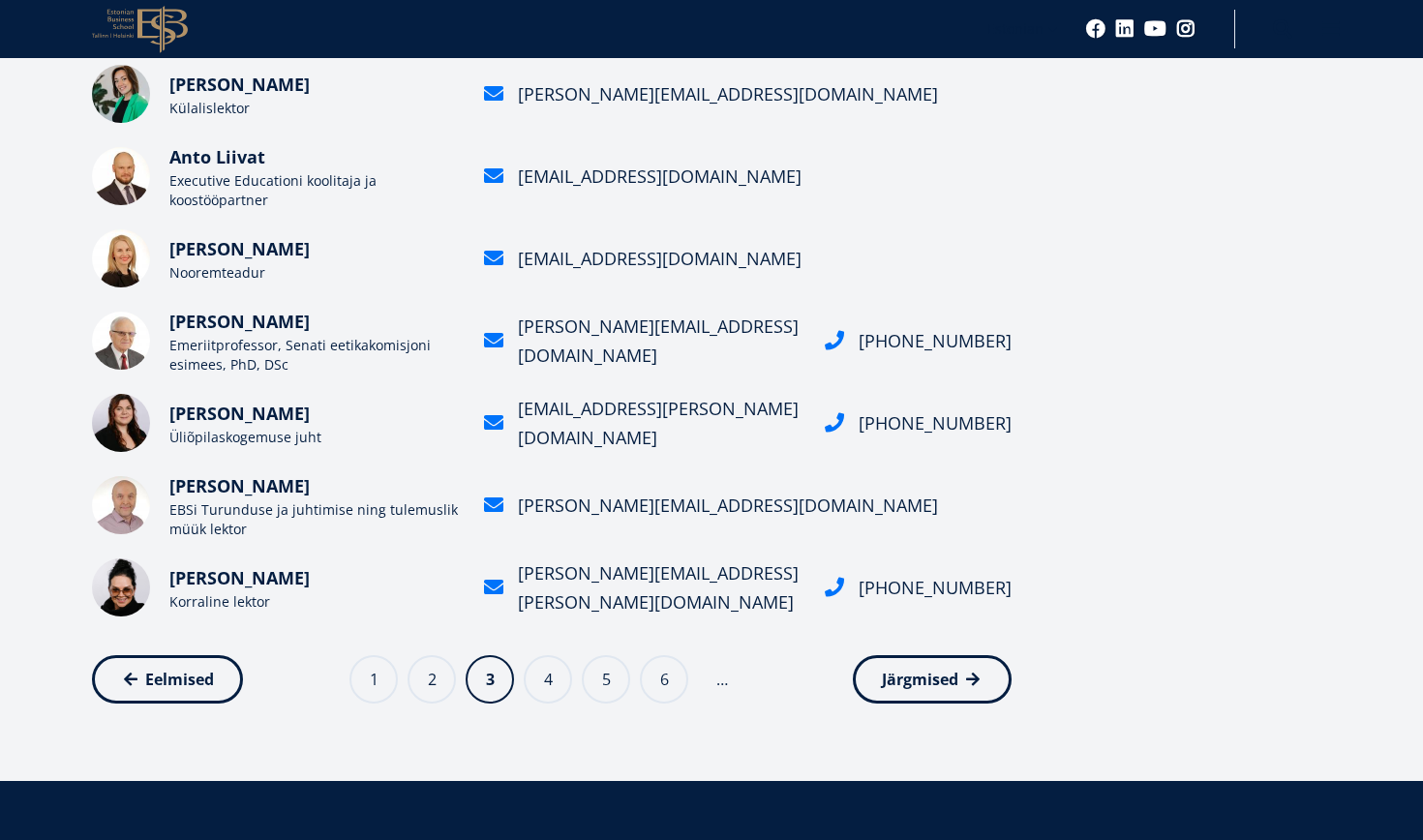
scroll to position [616, 0]
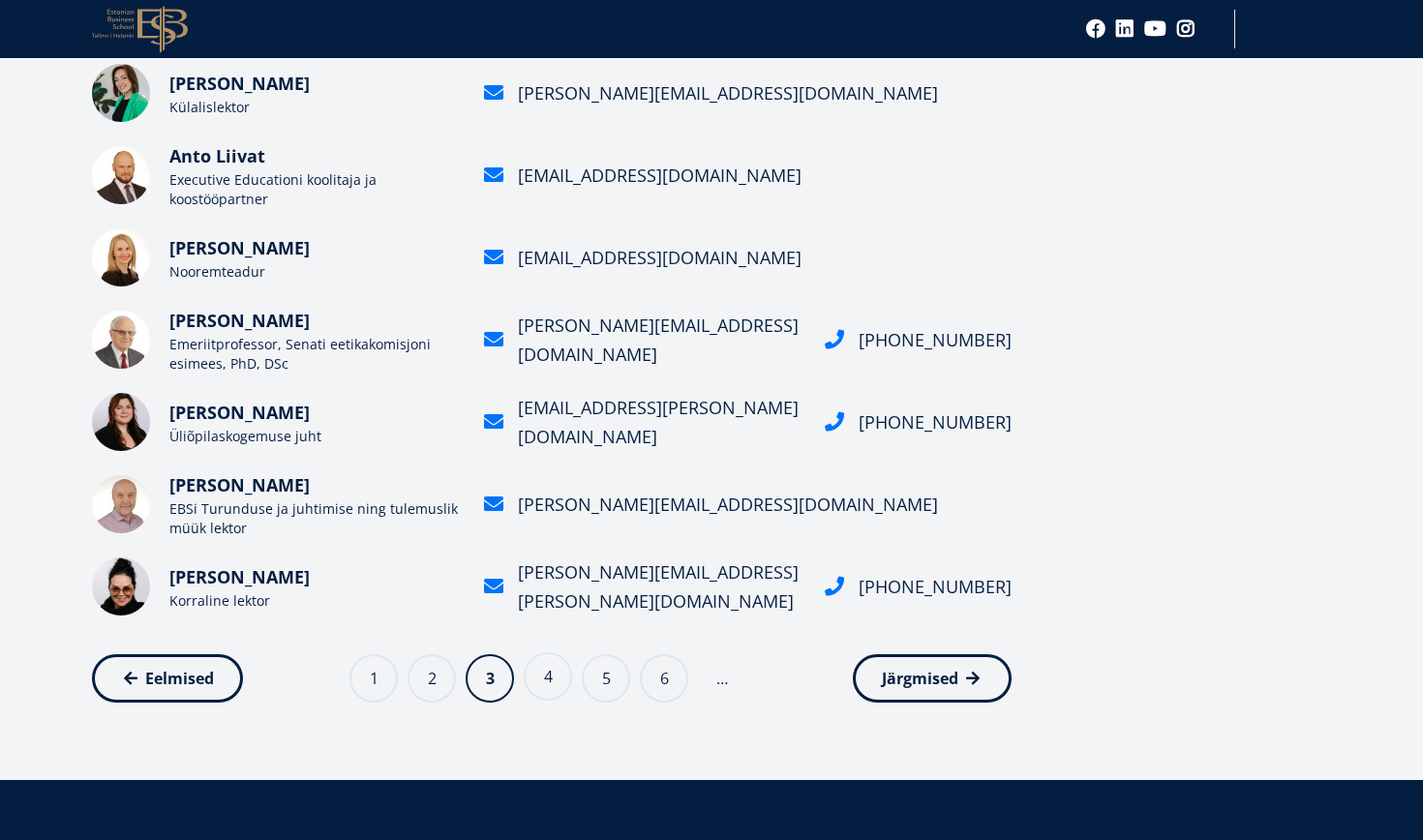
click at [544, 683] on link "Page 4" at bounding box center [548, 677] width 49 height 48
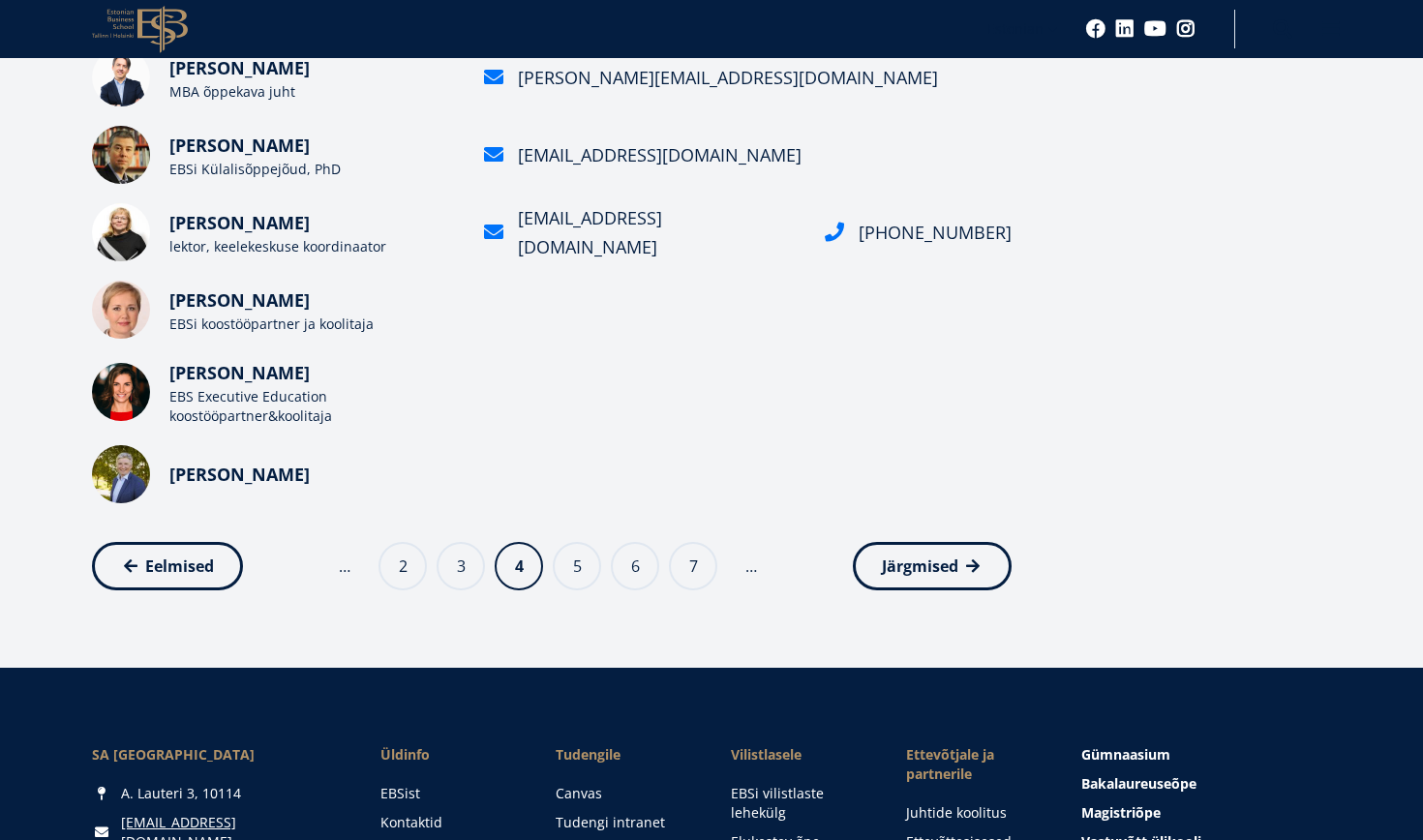
scroll to position [734, 0]
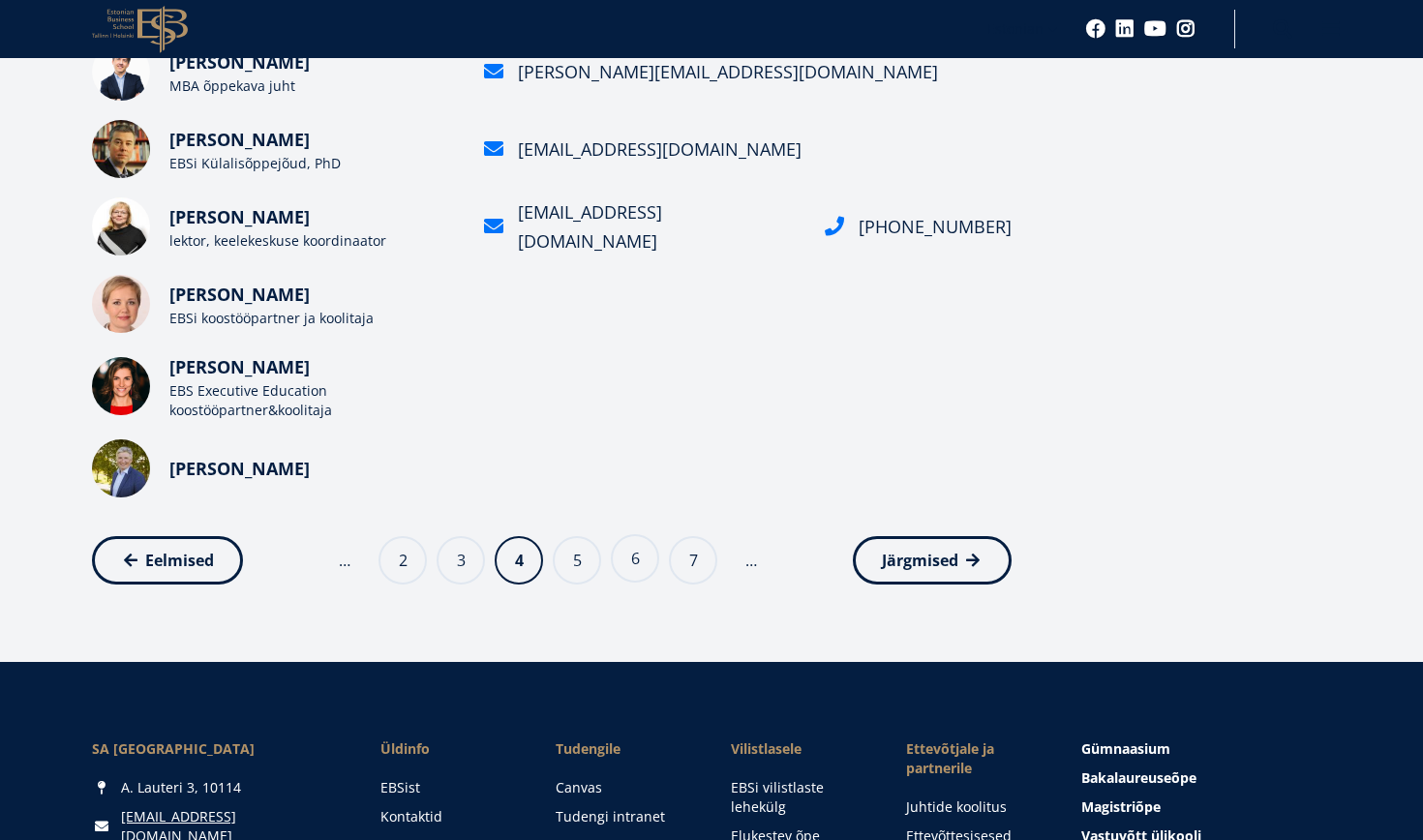
click at [638, 570] on link "Page 6" at bounding box center [635, 559] width 49 height 48
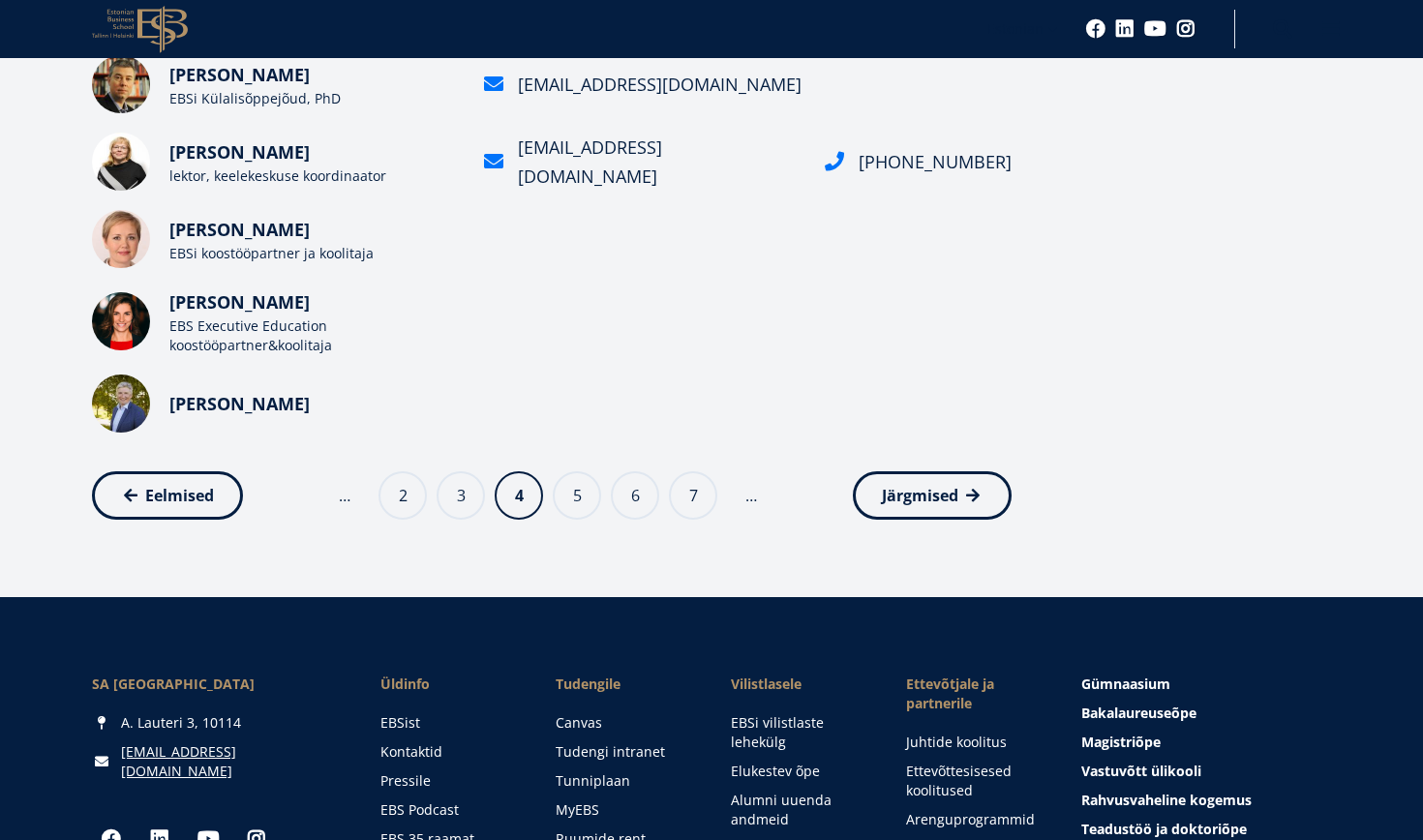
scroll to position [794, 0]
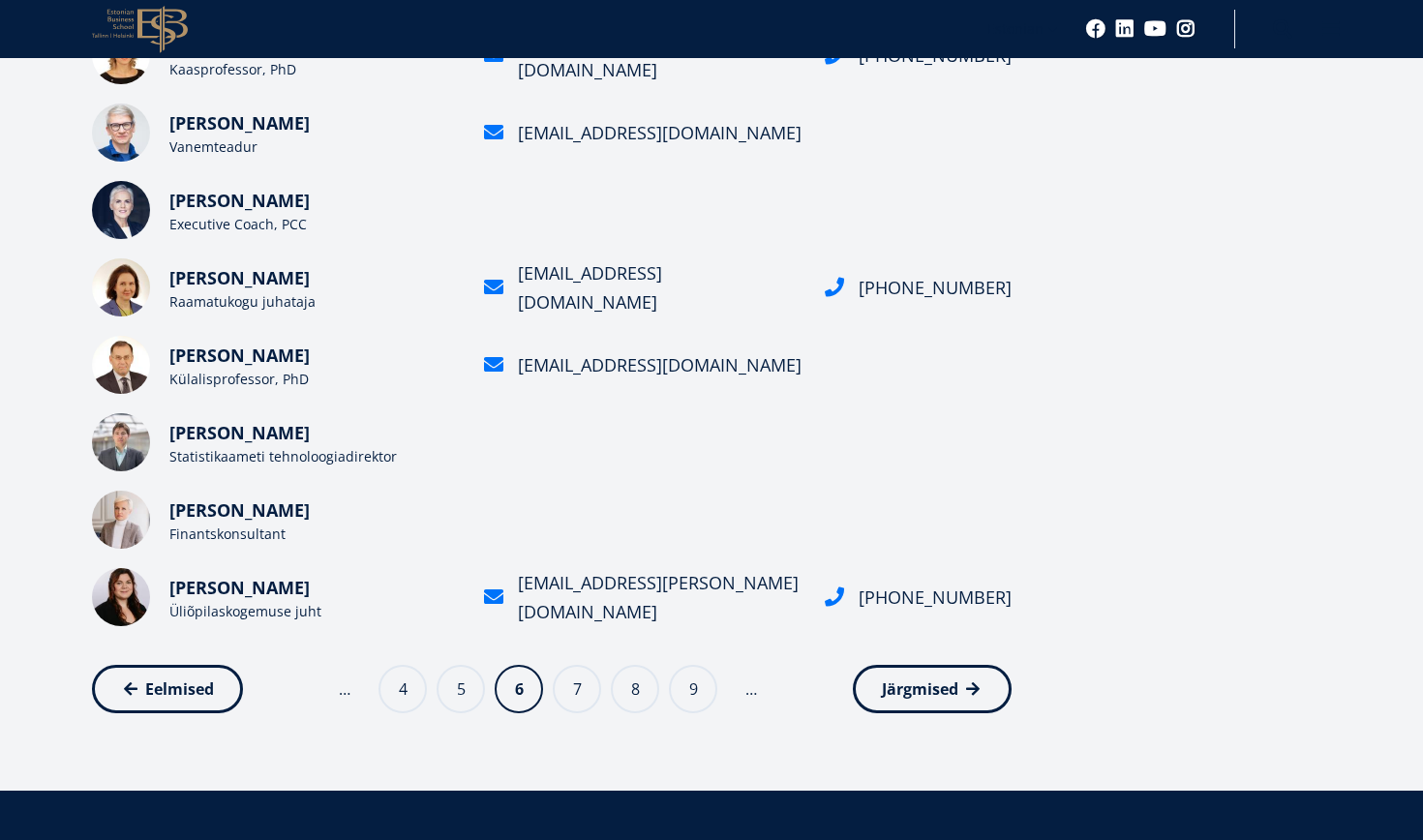
scroll to position [589, 0]
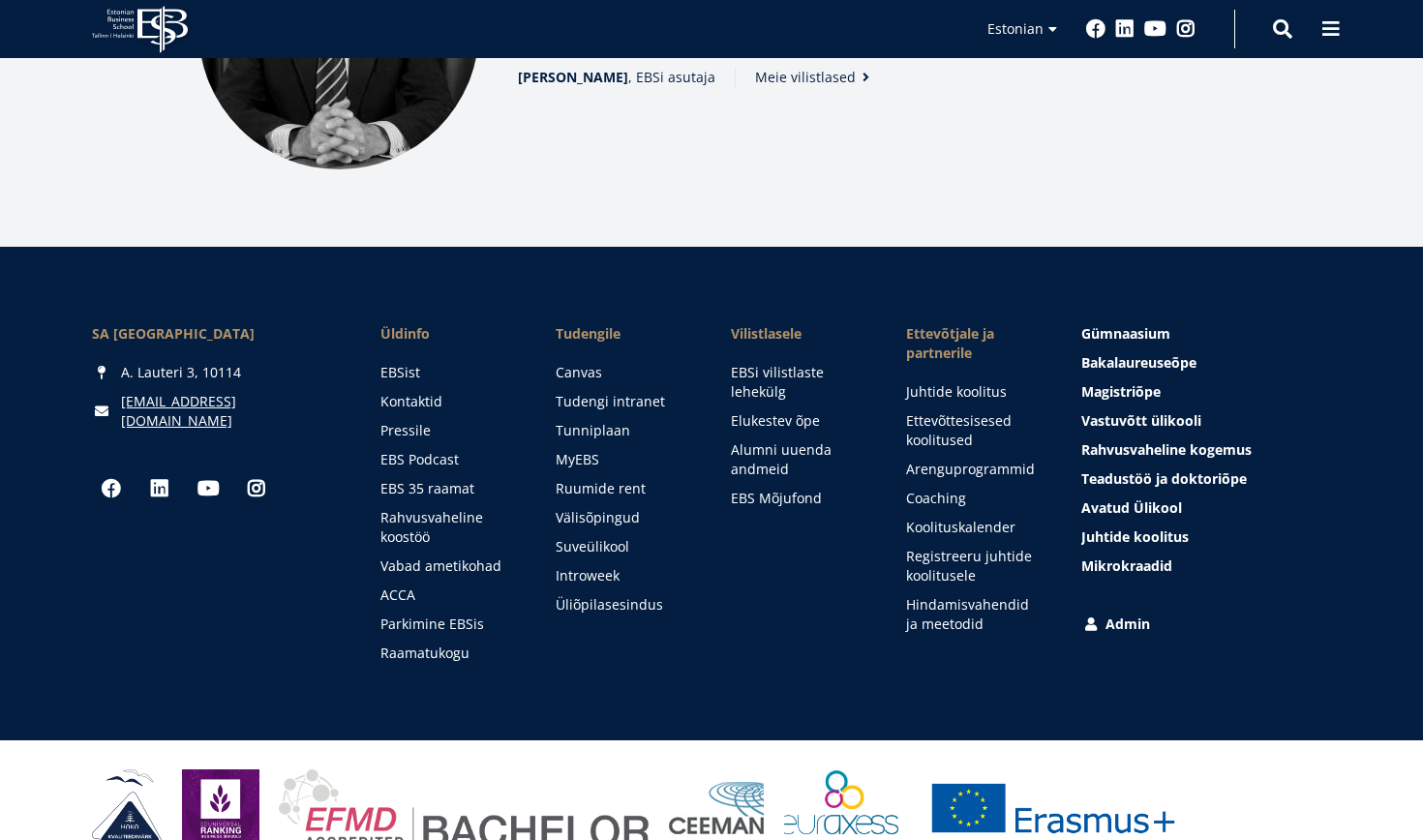
scroll to position [2640, 0]
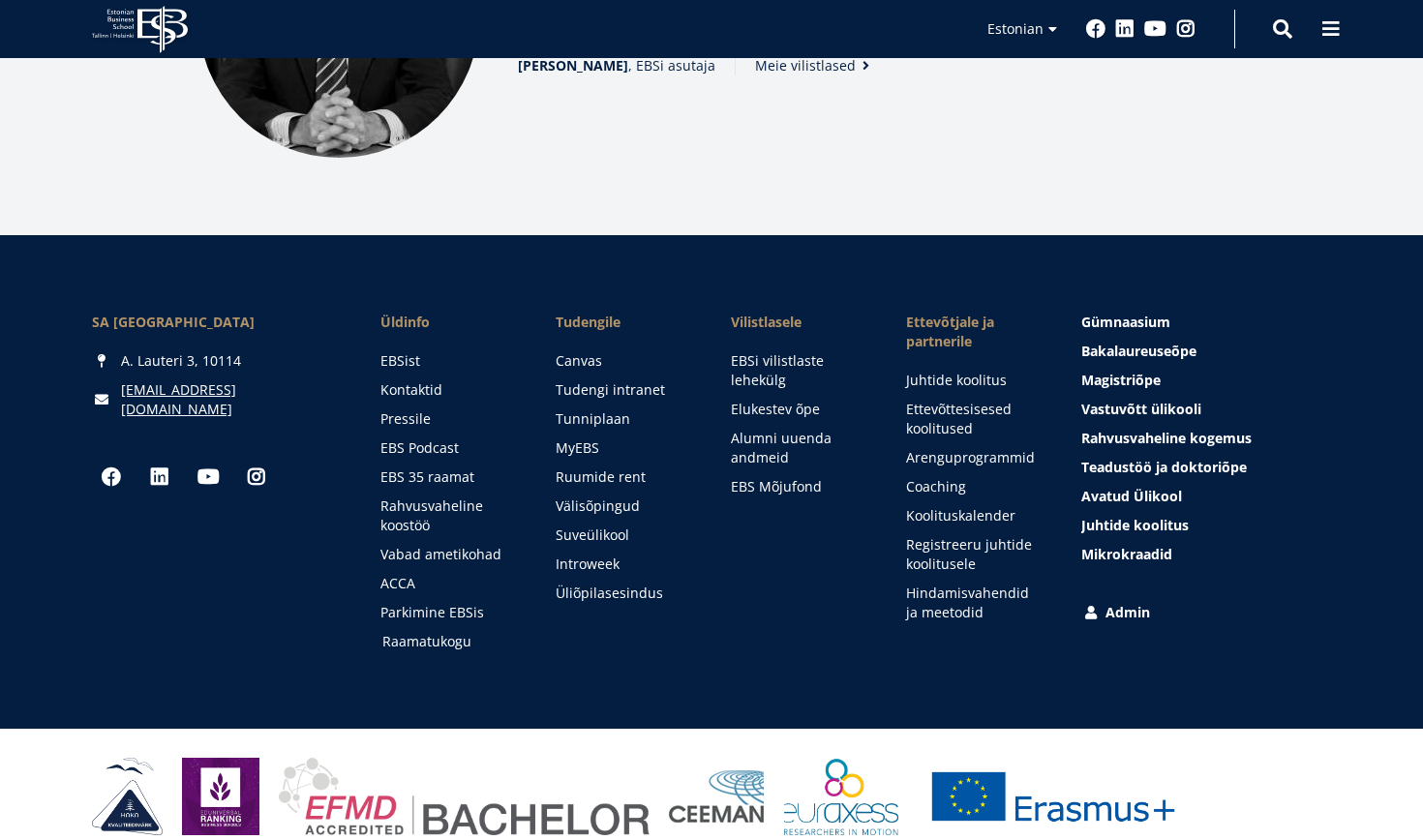
click at [419, 632] on link "Raamatukogu" at bounding box center [450, 642] width 137 height 19
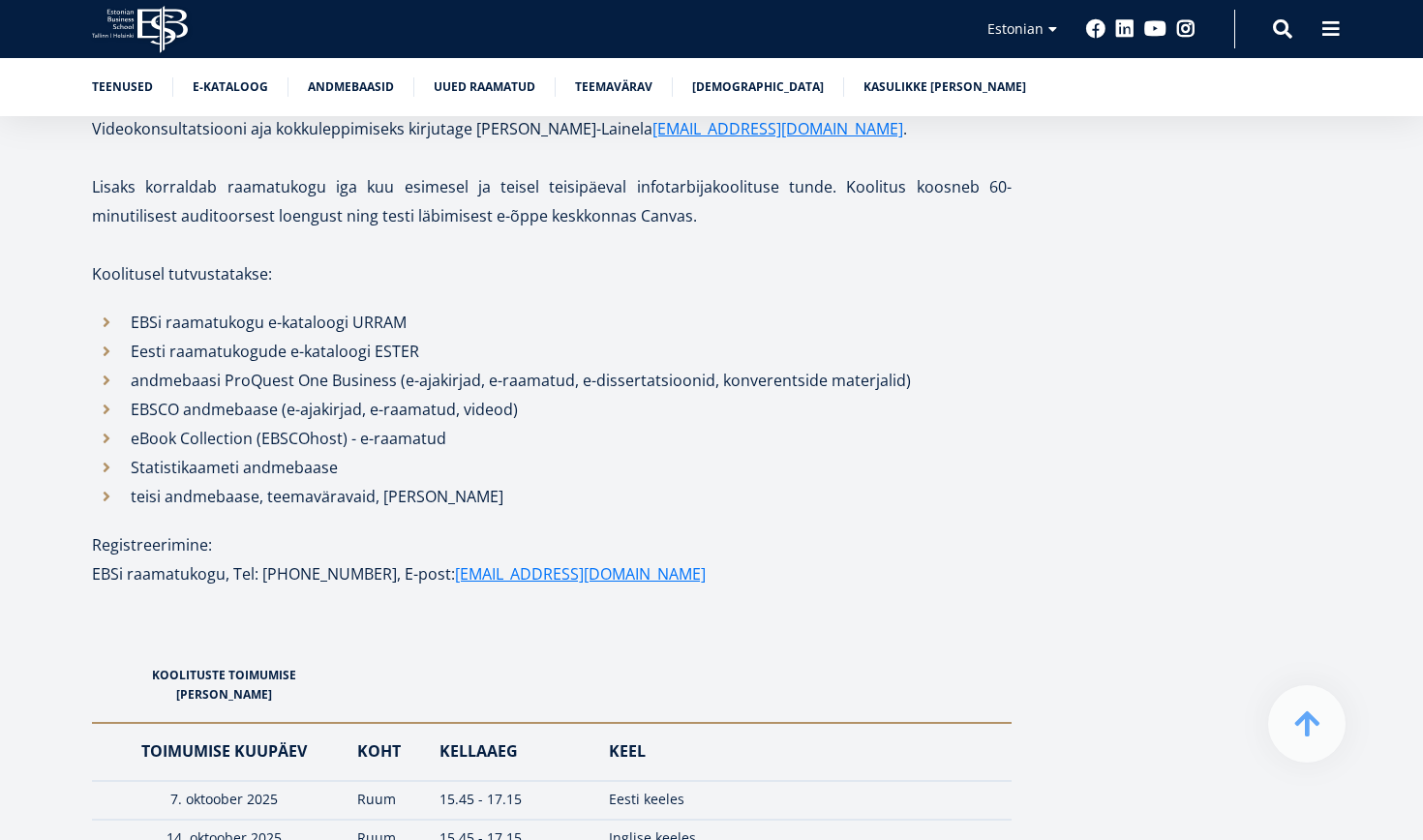
scroll to position [2068, 0]
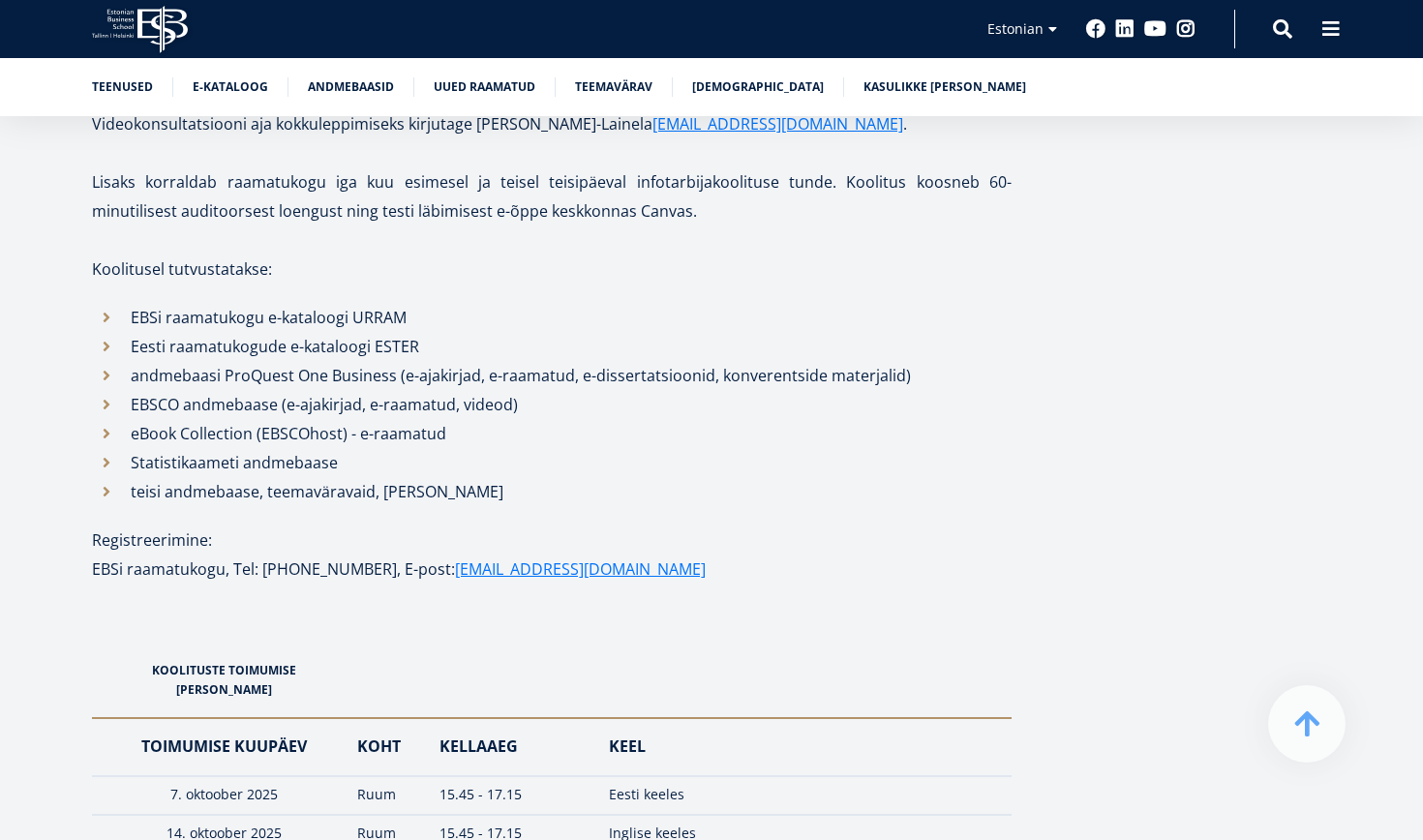
click at [181, 409] on li "EBSCO andmebaase (e-ajakirjad, e-raamatud, videod)" at bounding box center [552, 404] width 920 height 29
click at [100, 401] on li "EBSCO andmebaase (e-ajakirjad, e-raamatud, videod)" at bounding box center [552, 404] width 920 height 29
click at [101, 403] on li "EBSCO andmebaase (e-ajakirjad, e-raamatud, videod)" at bounding box center [552, 404] width 920 height 29
click at [152, 406] on li "EBSCO andmebaase (e-ajakirjad, e-raamatud, videod)" at bounding box center [552, 404] width 920 height 29
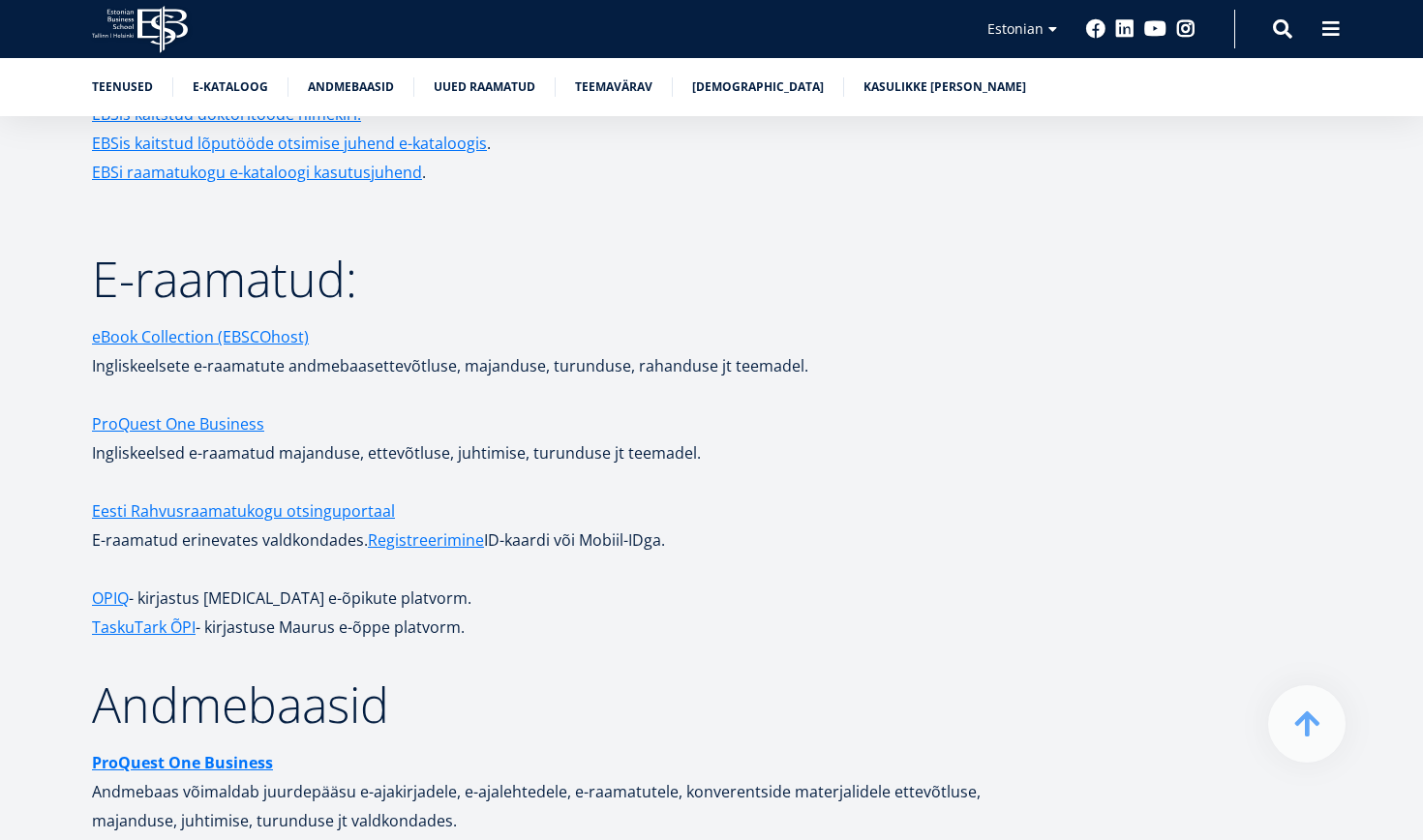
scroll to position [3187, 0]
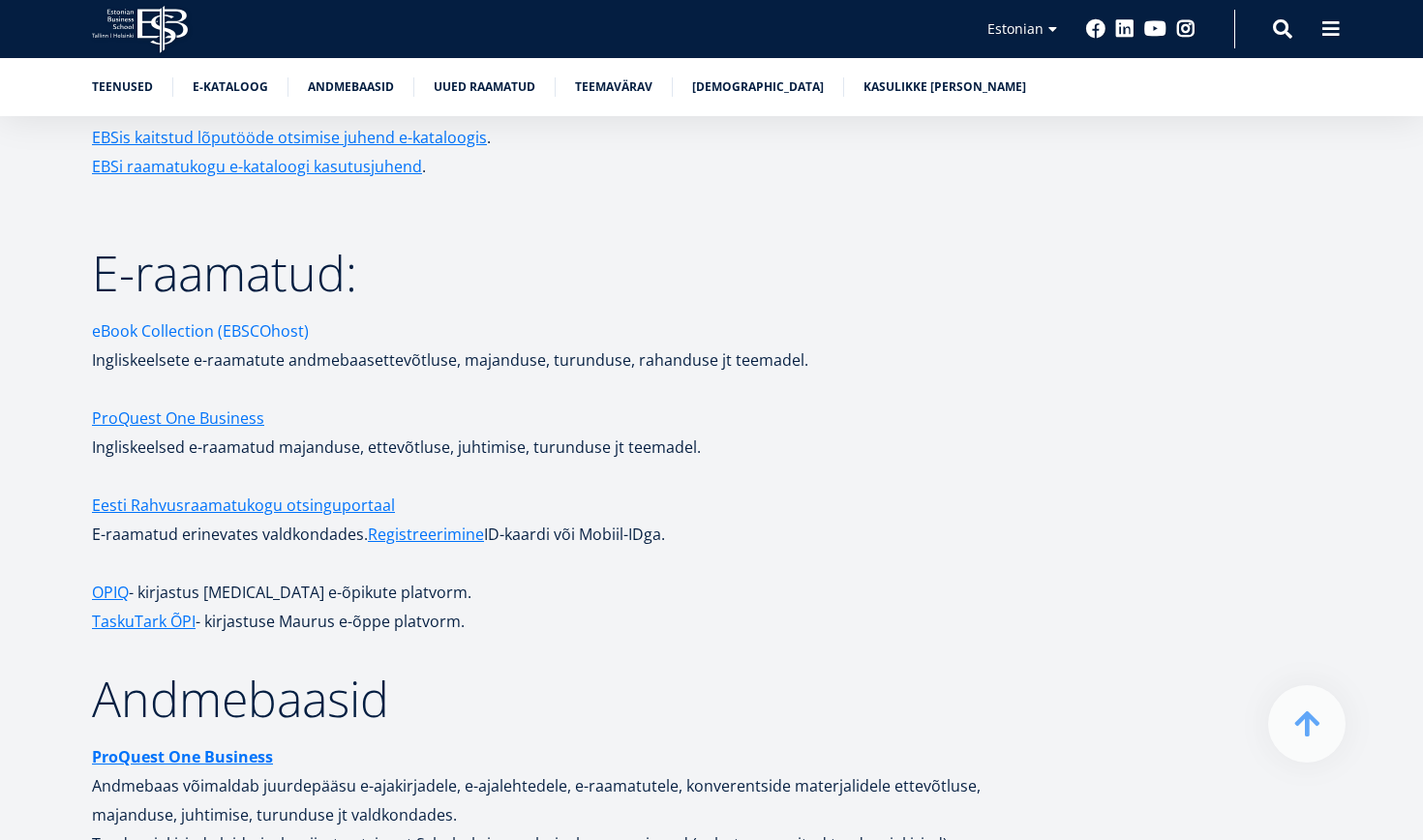
click at [167, 316] on link "eBook Collection (EBSCOhost)" at bounding box center [201, 331] width 217 height 29
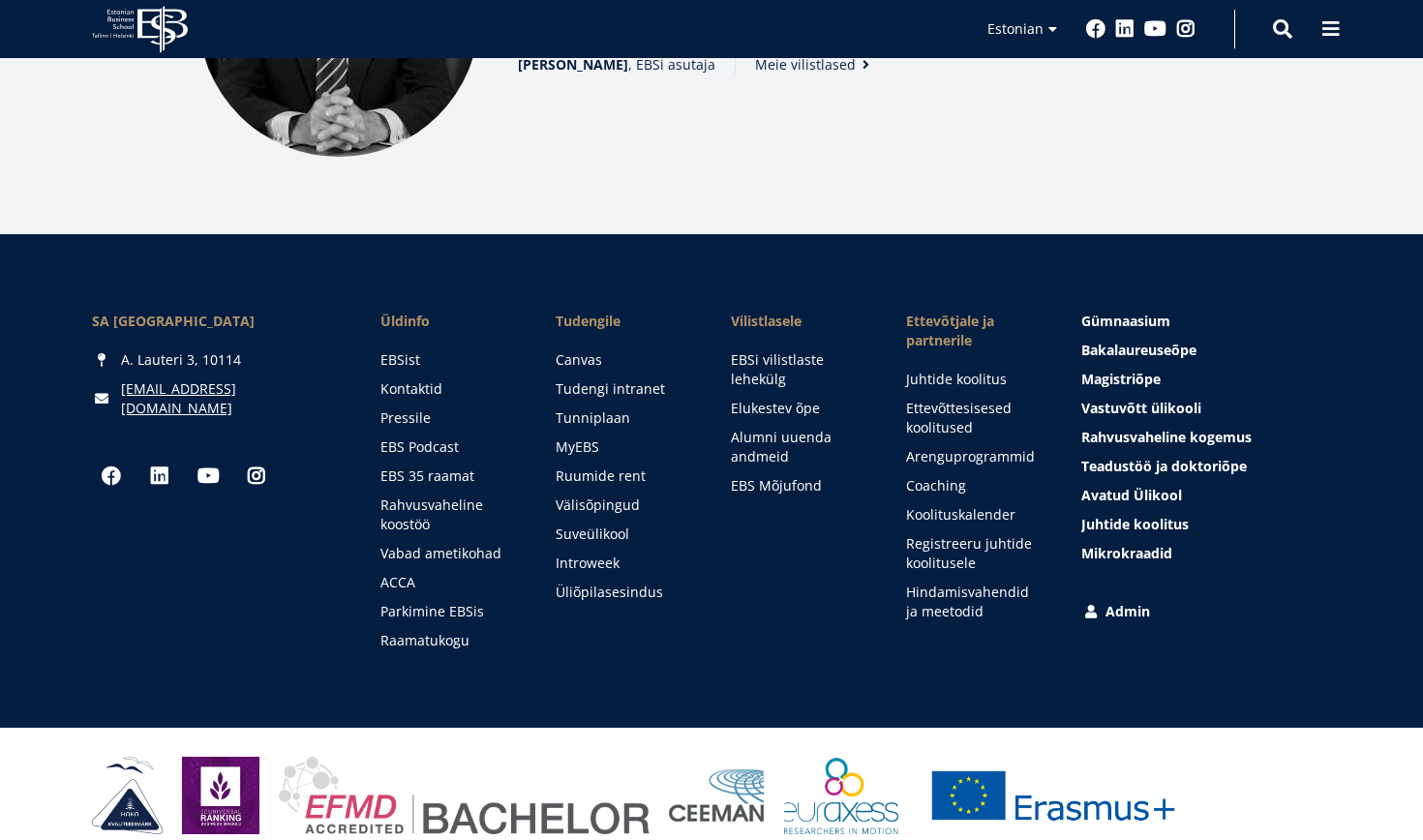
scroll to position [2640, 0]
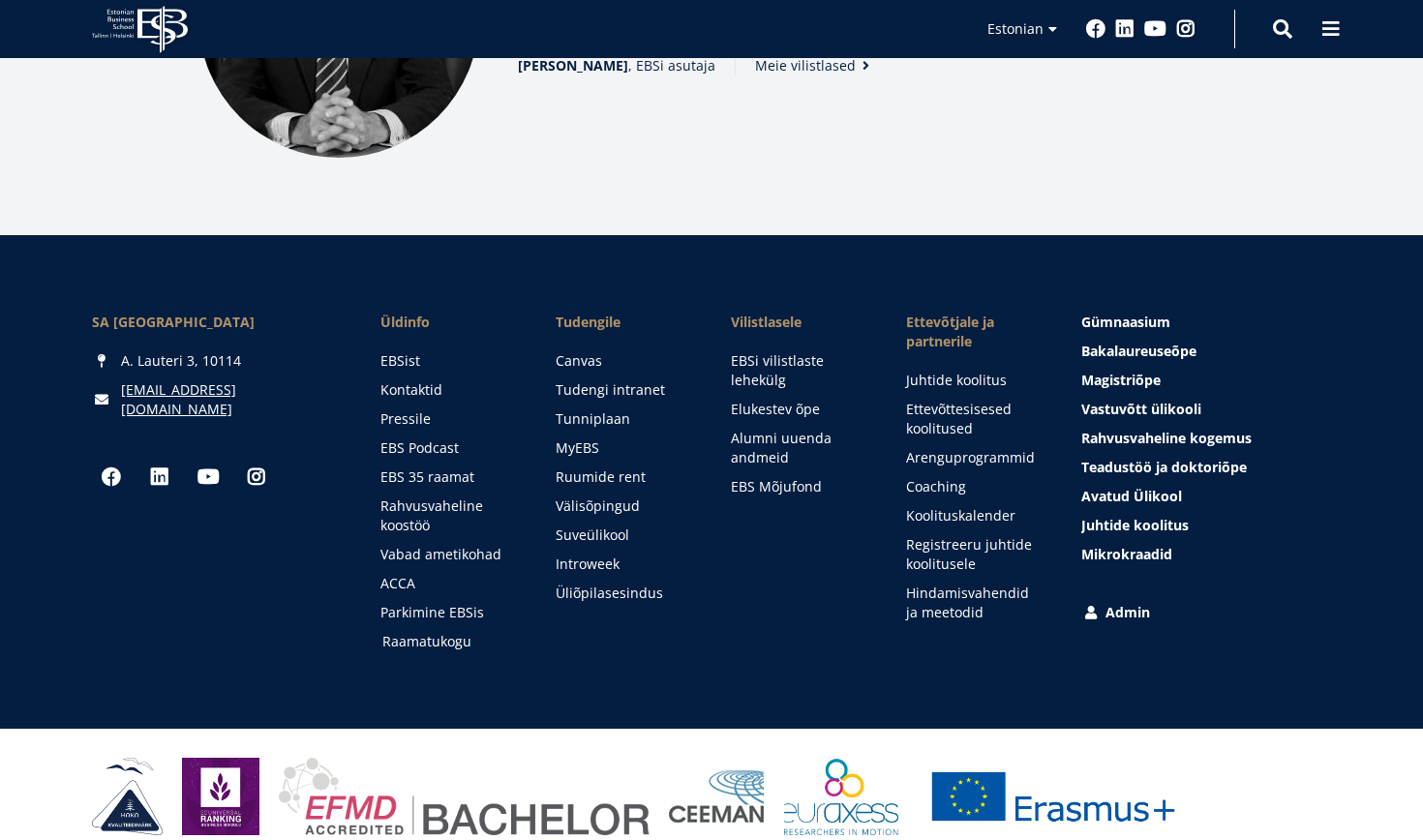
click at [434, 632] on link "Raamatukogu" at bounding box center [450, 642] width 137 height 19
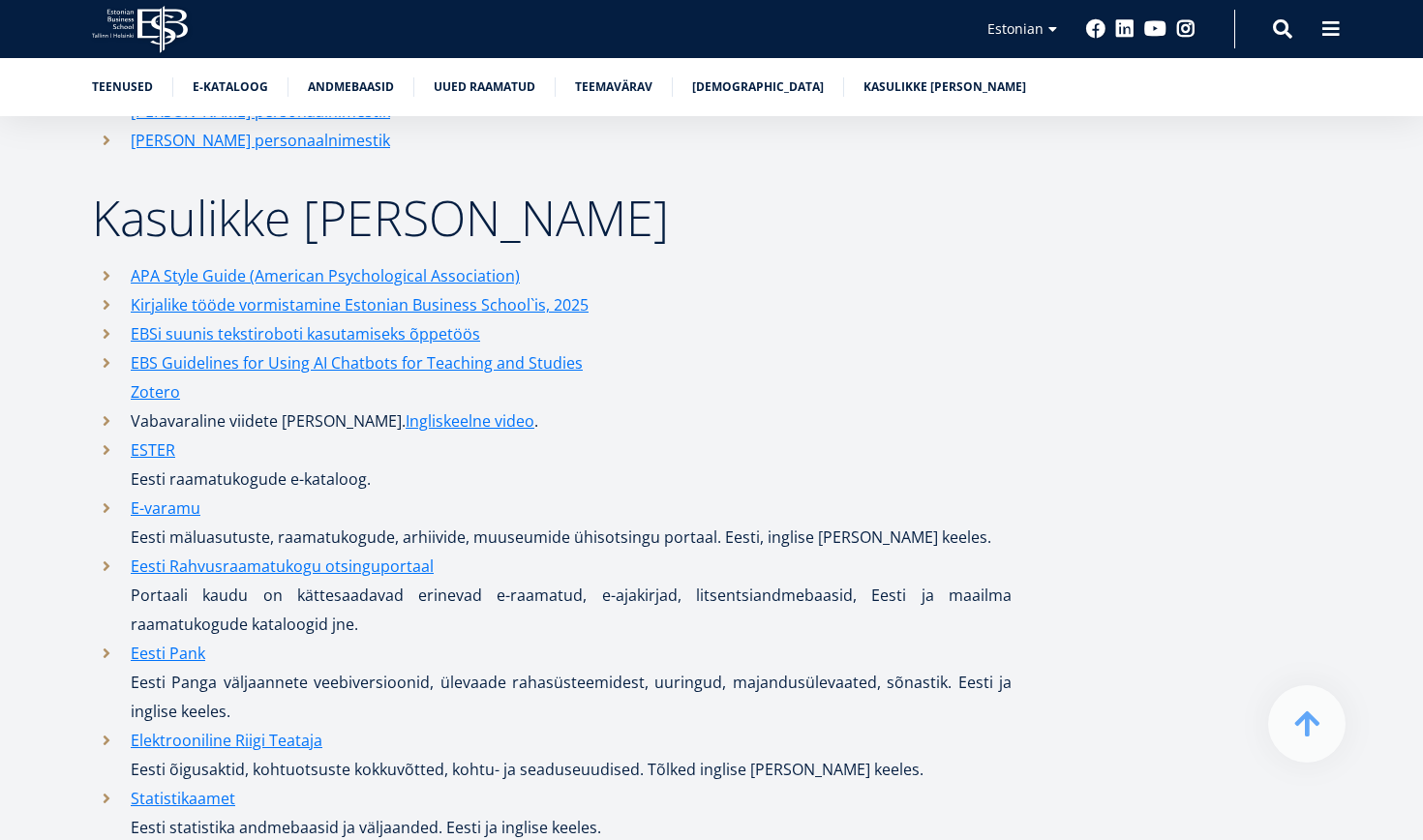
scroll to position [9151, 0]
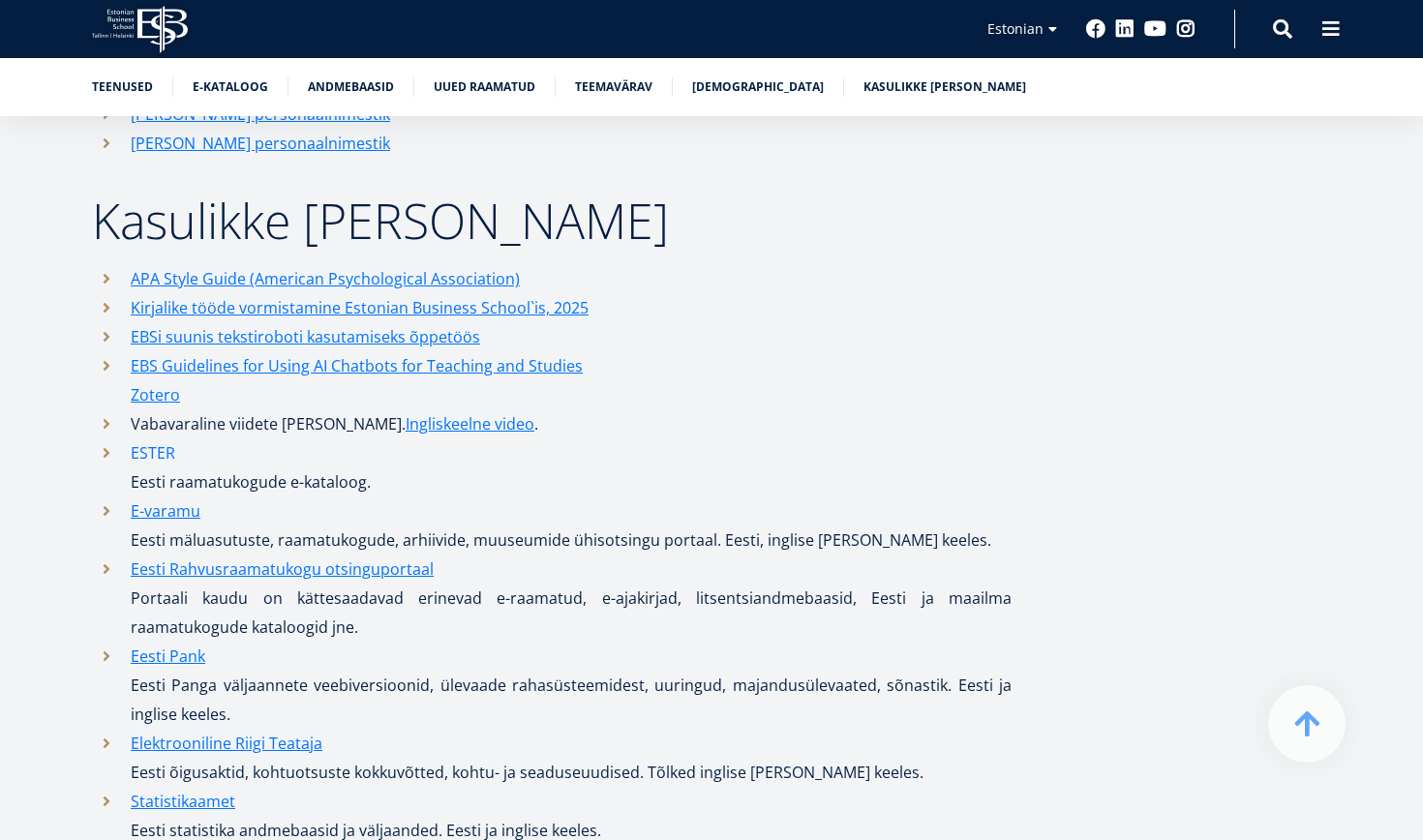
click at [148, 438] on link "ESTER" at bounding box center [153, 453] width 45 height 29
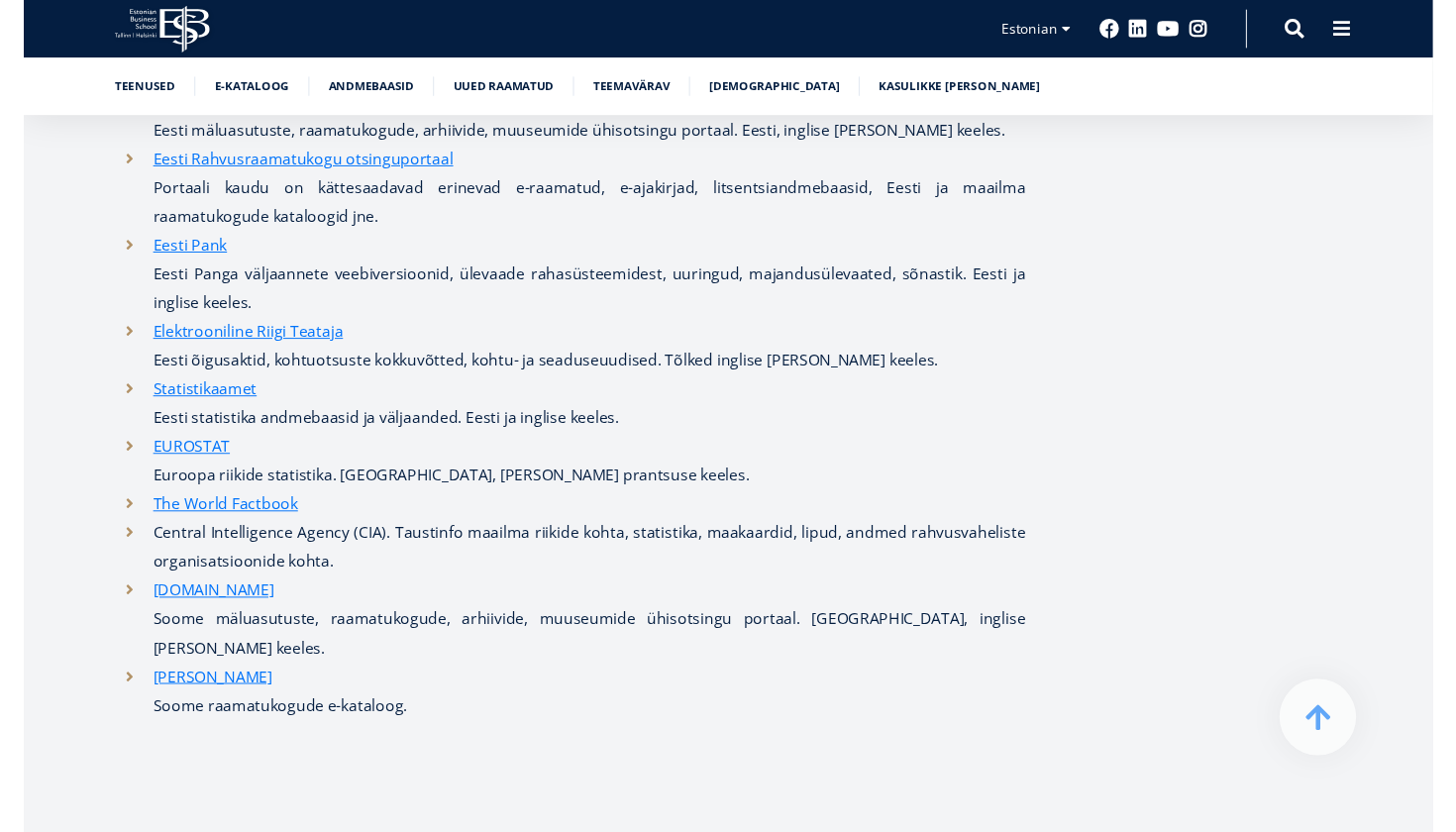
scroll to position [9779, 0]
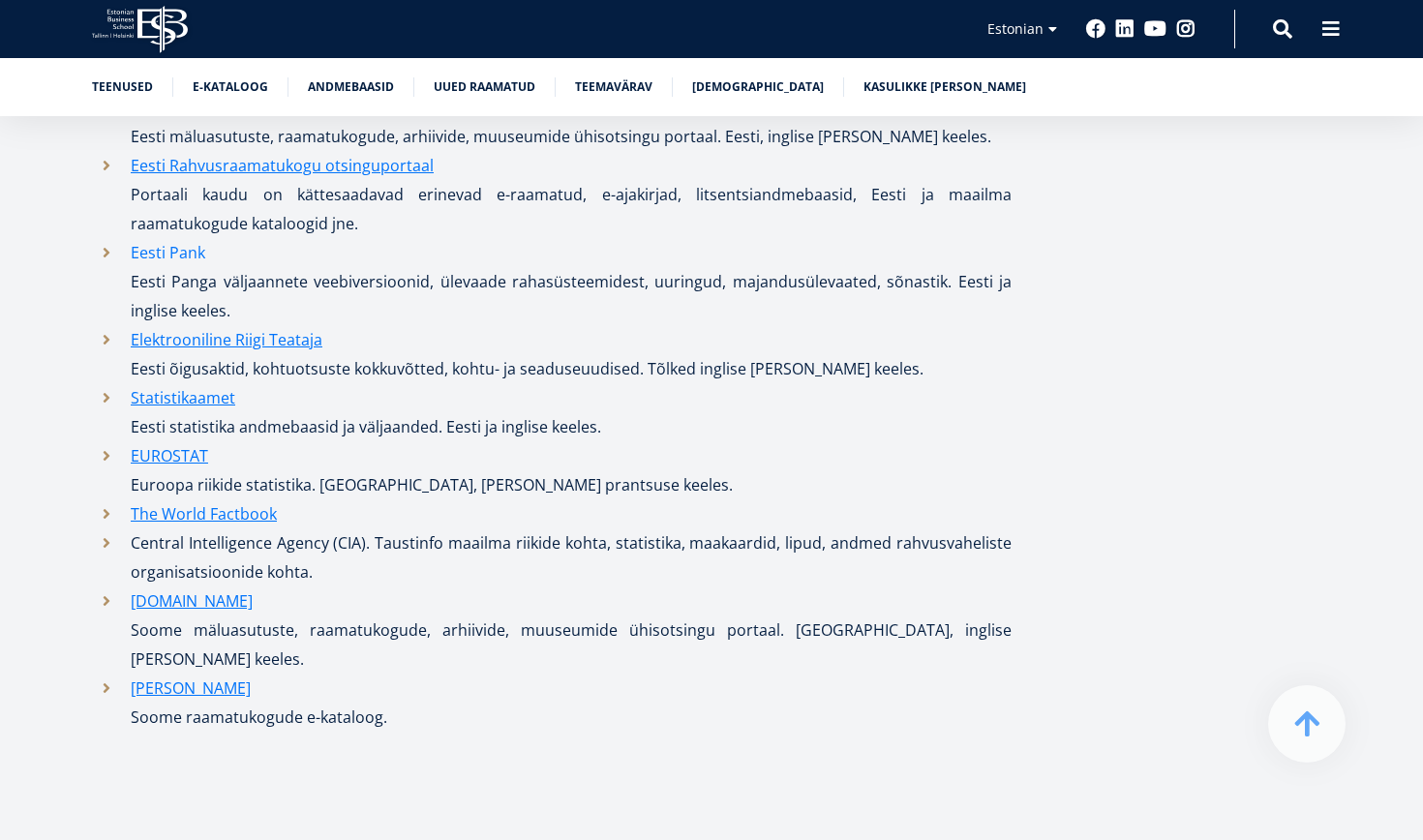
click at [173, 239] on link "Eesti Pank" at bounding box center [168, 253] width 75 height 29
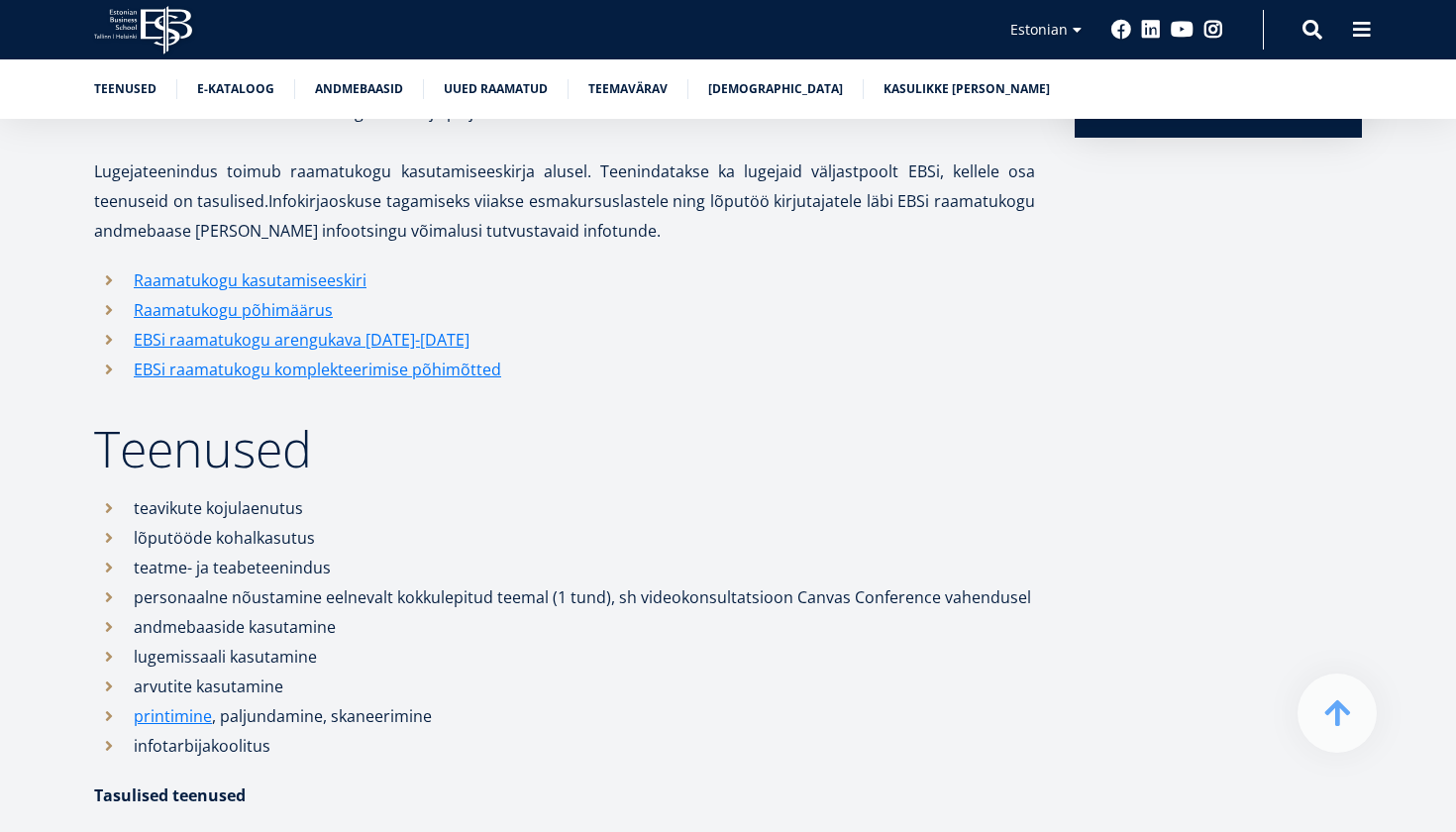
scroll to position [1113, 0]
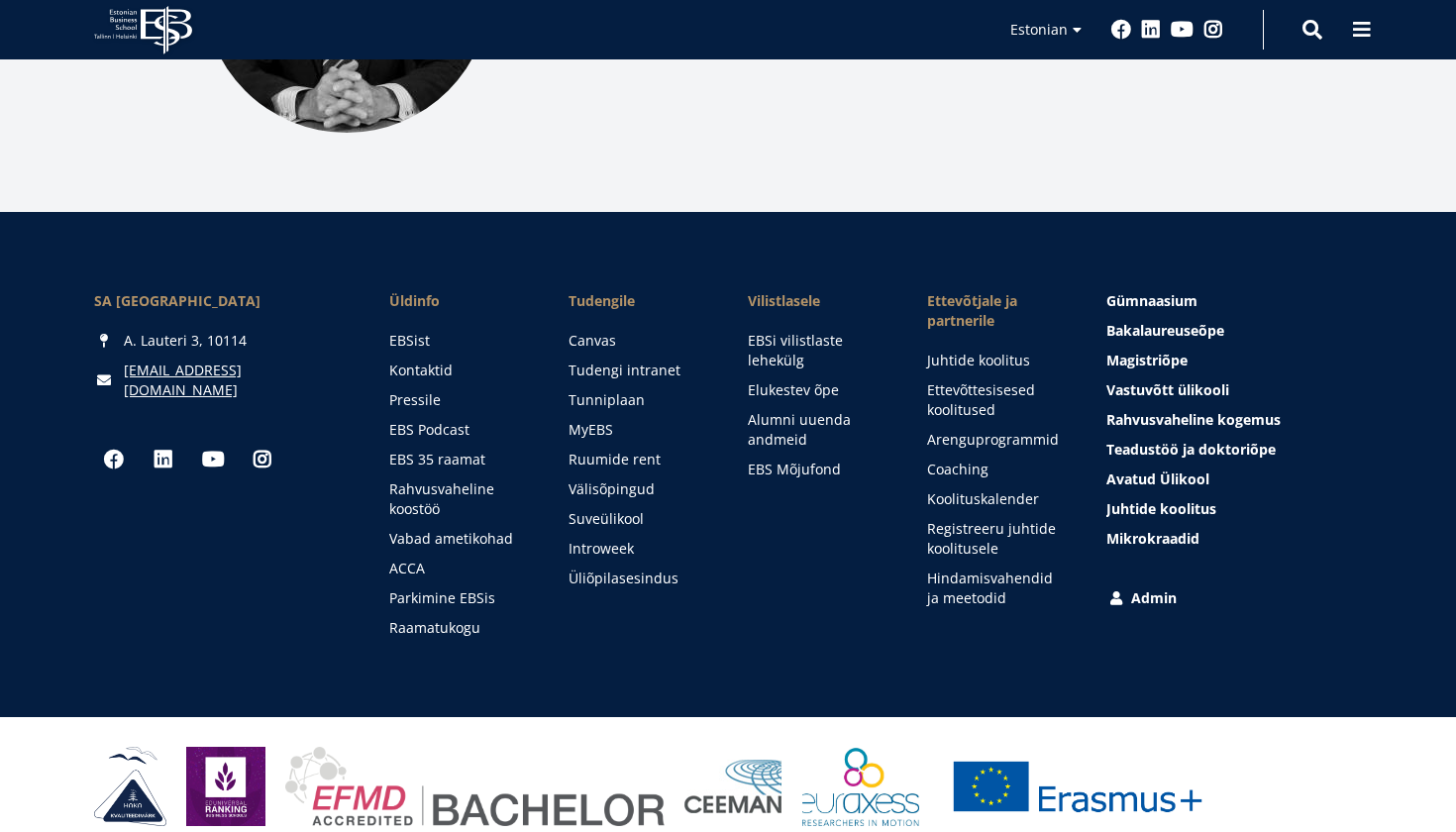
scroll to position [2730, 0]
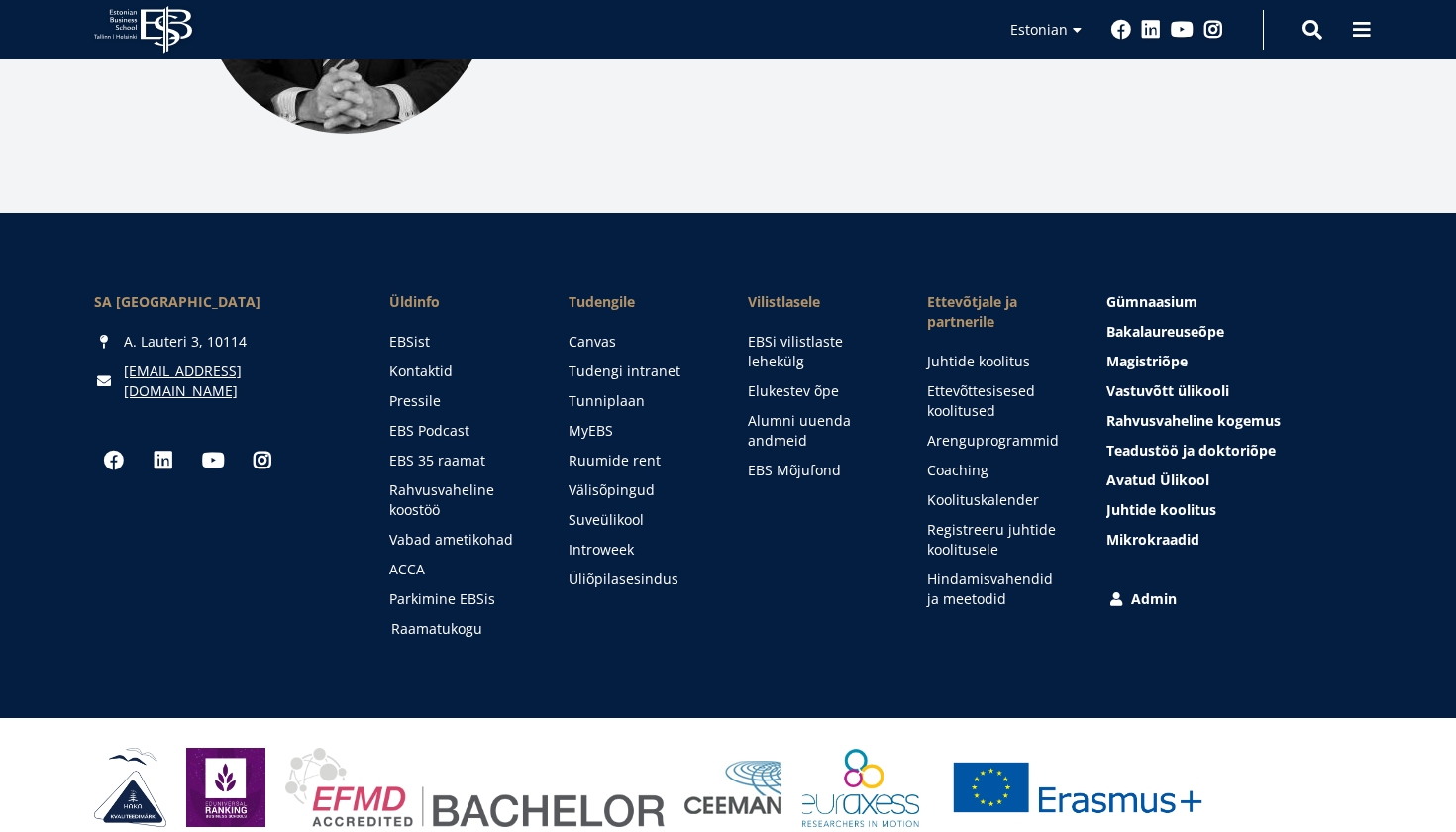
click at [440, 620] on link "Raamatukogu" at bounding box center [461, 629] width 140 height 20
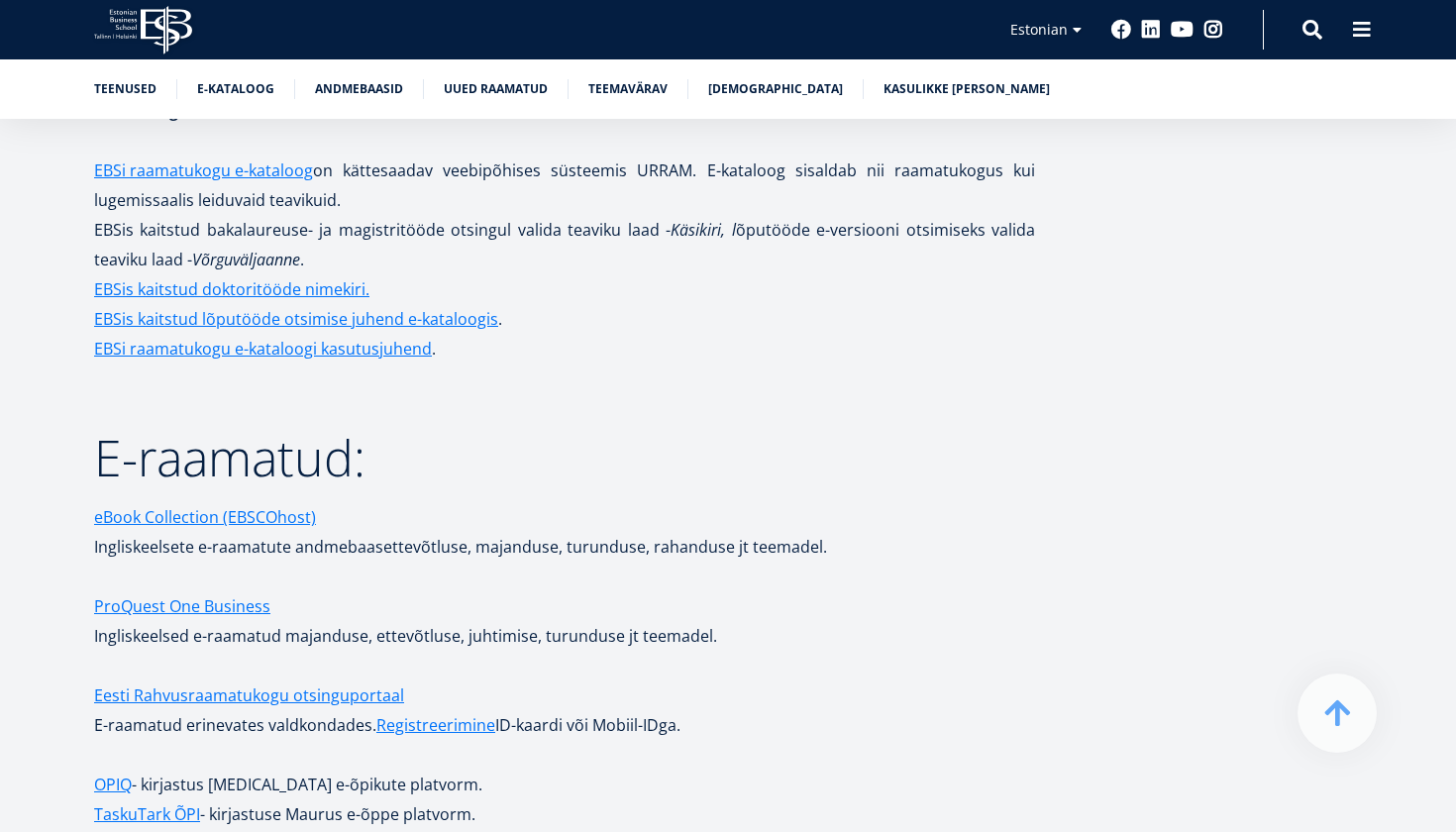
scroll to position [3240, 0]
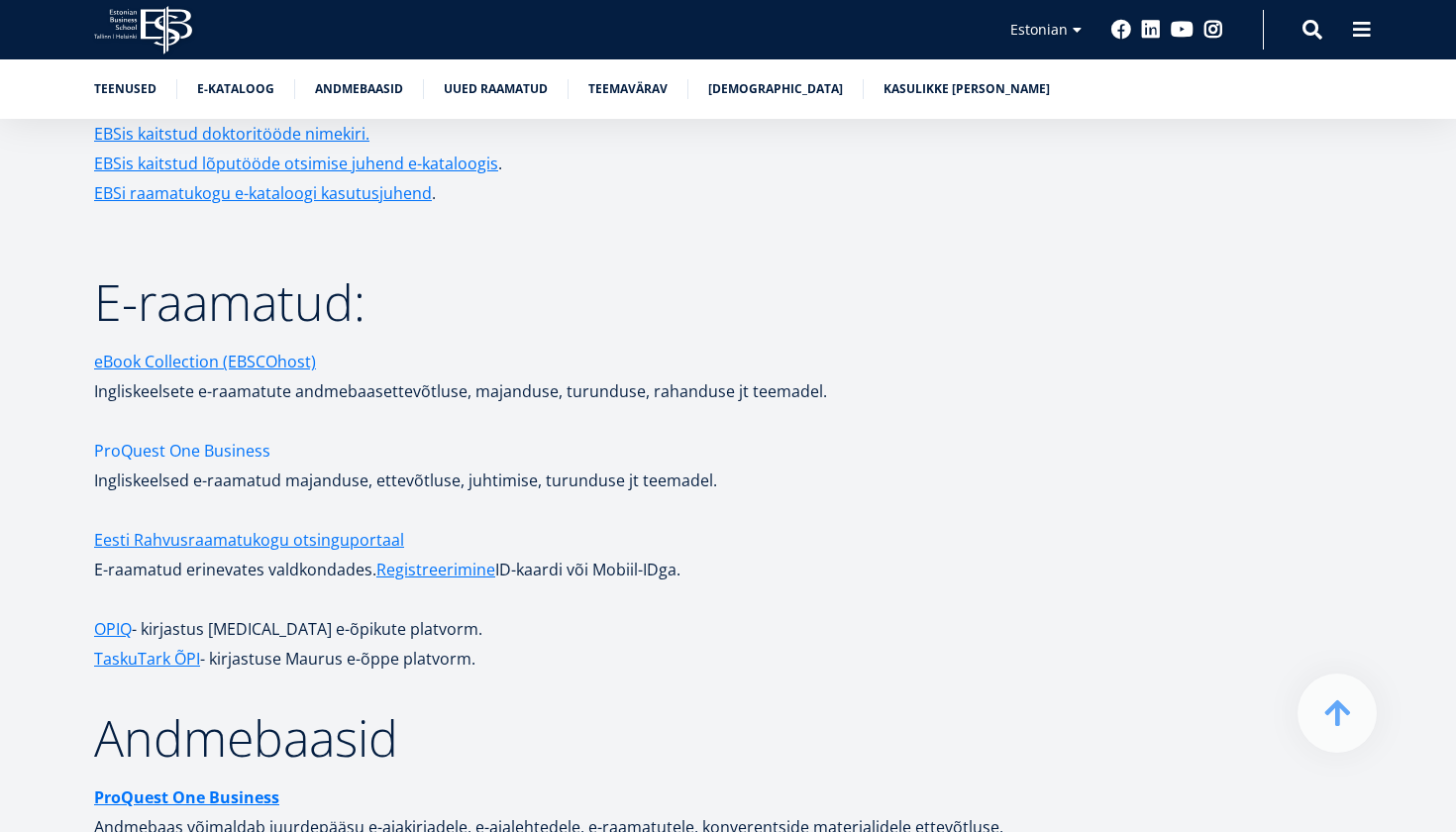
click at [148, 436] on link "ProQuest One Business" at bounding box center [183, 451] width 177 height 30
click at [161, 436] on link "ProQuest One Business" at bounding box center [183, 451] width 177 height 30
click at [731, 277] on h2 "E-raamatud:" at bounding box center [565, 302] width 941 height 50
